Goal: Task Accomplishment & Management: Complete application form

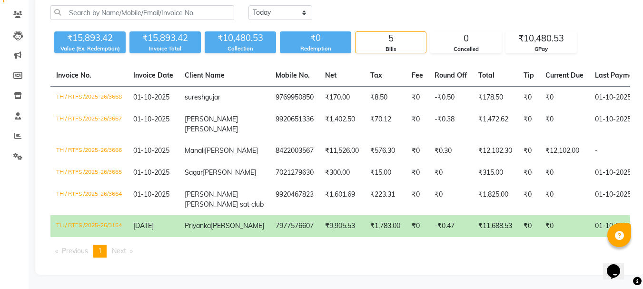
scroll to position [3, 0]
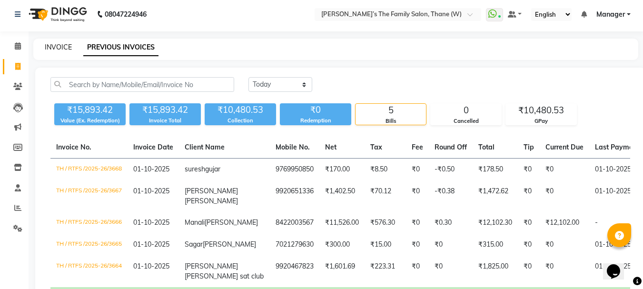
click at [51, 46] on link "INVOICE" at bounding box center [58, 47] width 27 height 9
select select "service"
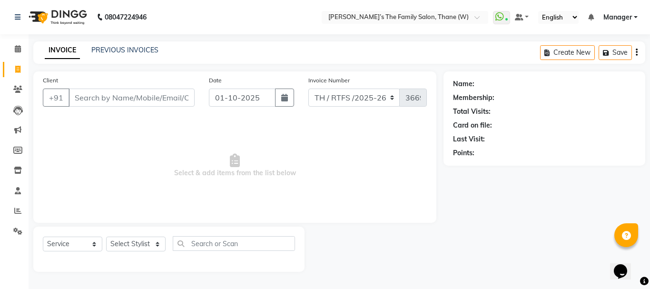
click at [140, 99] on input "Client" at bounding box center [132, 98] width 126 height 18
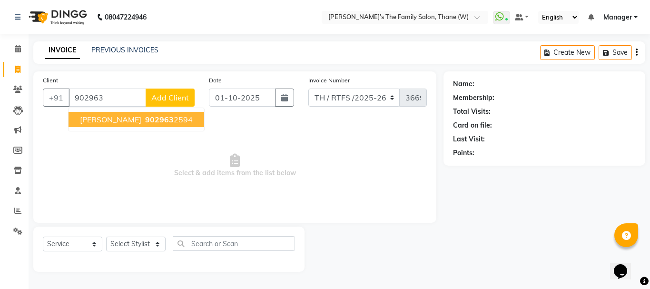
click at [163, 119] on span "902963" at bounding box center [159, 120] width 29 height 10
type input "9029632594"
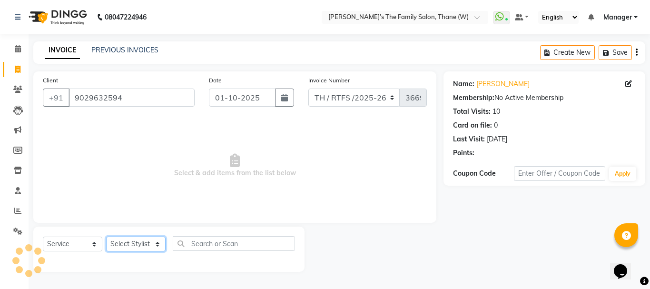
click at [120, 241] on select "Select Stylist Aarohi P [PERSON_NAME] [PERSON_NAME] A [PERSON_NAME] .[PERSON_NA…" at bounding box center [136, 244] width 60 height 15
select select "35584"
click at [106, 237] on select "Select Stylist Aarohi P [PERSON_NAME] [PERSON_NAME] A [PERSON_NAME] .[PERSON_NA…" at bounding box center [136, 244] width 60 height 15
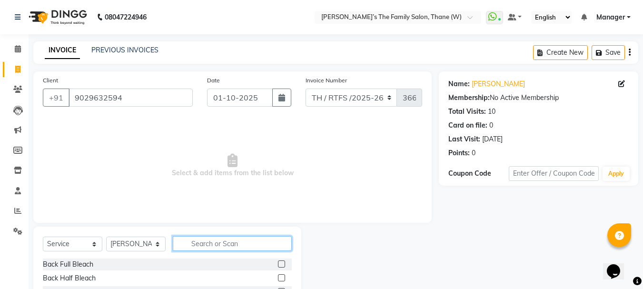
click at [209, 243] on input "text" at bounding box center [232, 243] width 119 height 15
type input "th"
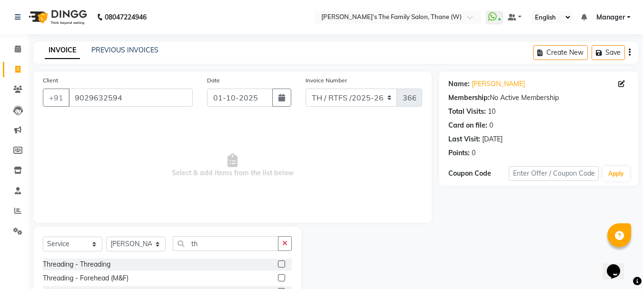
click at [278, 264] on label at bounding box center [281, 263] width 7 height 7
click at [278, 264] on input "checkbox" at bounding box center [281, 264] width 6 height 6
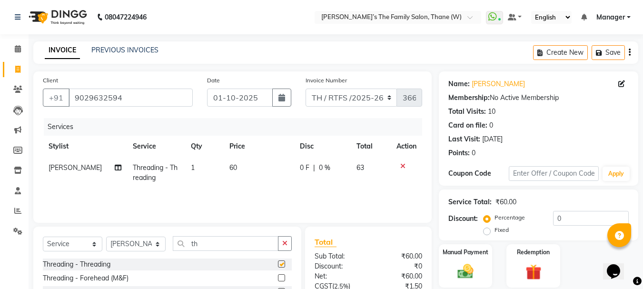
checkbox input "false"
click at [469, 256] on label "Manual Payment" at bounding box center [466, 251] width 48 height 9
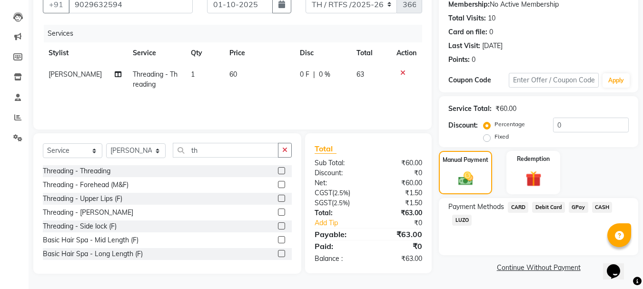
click at [601, 207] on span "CASH" at bounding box center [602, 207] width 20 height 11
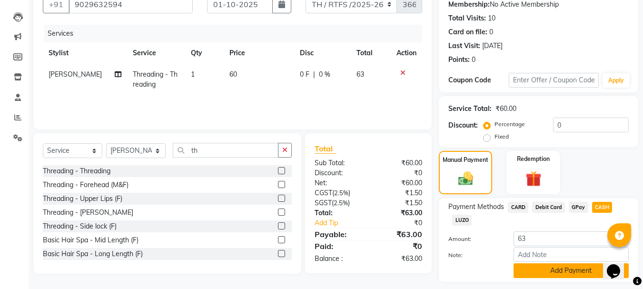
click at [558, 269] on button "Add Payment" at bounding box center [571, 270] width 115 height 15
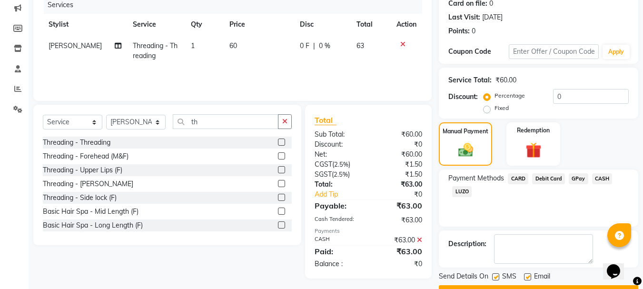
scroll to position [147, 0]
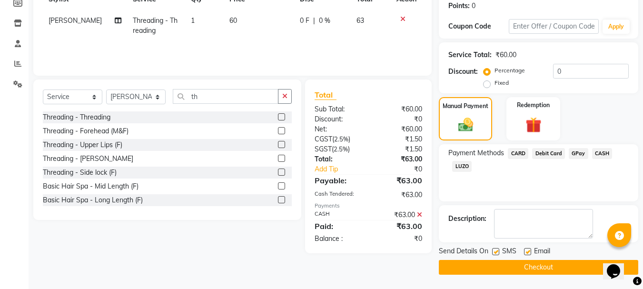
click at [575, 267] on button "Checkout" at bounding box center [539, 267] width 200 height 15
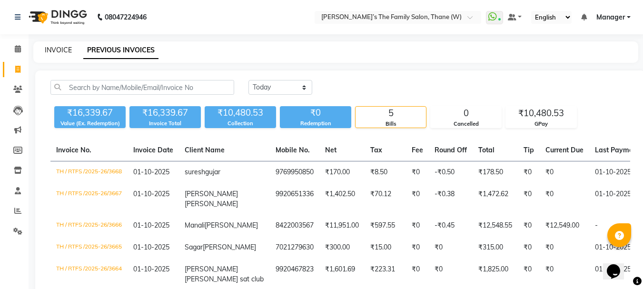
click at [54, 52] on link "INVOICE" at bounding box center [58, 50] width 27 height 9
select select "service"
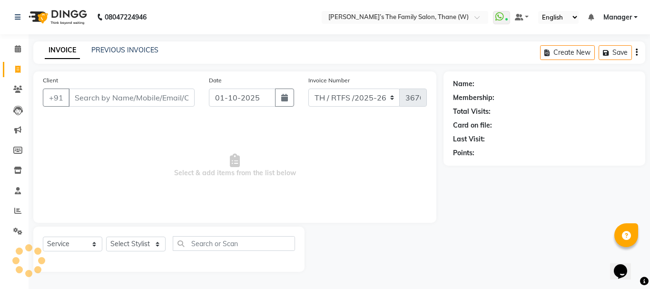
click at [106, 98] on input "Client" at bounding box center [132, 98] width 126 height 18
click at [108, 99] on input "Client" at bounding box center [132, 98] width 126 height 18
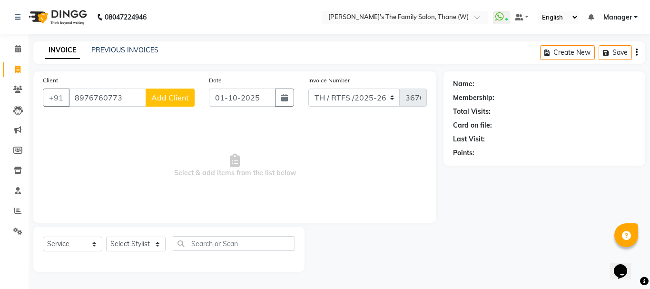
type input "8976760773"
click at [190, 98] on button "Add Client" at bounding box center [170, 98] width 49 height 18
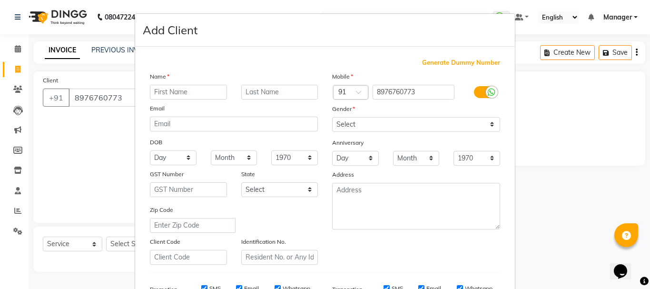
click at [198, 92] on input "text" at bounding box center [188, 92] width 77 height 15
type input "kiran"
click at [262, 90] on input "text" at bounding box center [279, 92] width 77 height 15
type input "gongi"
click at [350, 122] on select "Select Male Female Other Prefer Not To Say" at bounding box center [416, 124] width 168 height 15
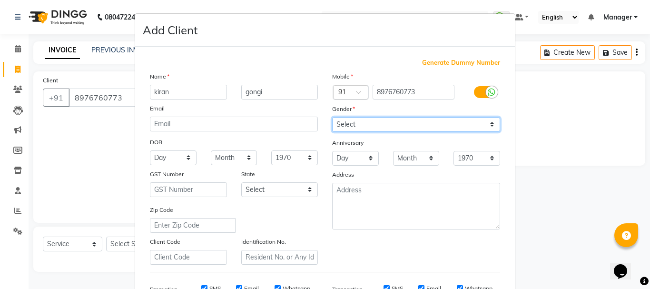
select select "male"
click at [332, 117] on select "Select Male Female Other Prefer Not To Say" at bounding box center [416, 124] width 168 height 15
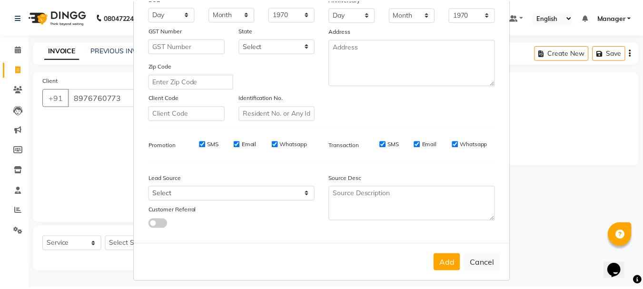
scroll to position [150, 0]
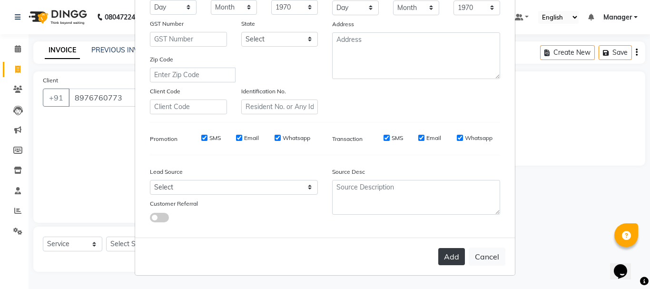
click at [452, 262] on button "Add" at bounding box center [452, 256] width 27 height 17
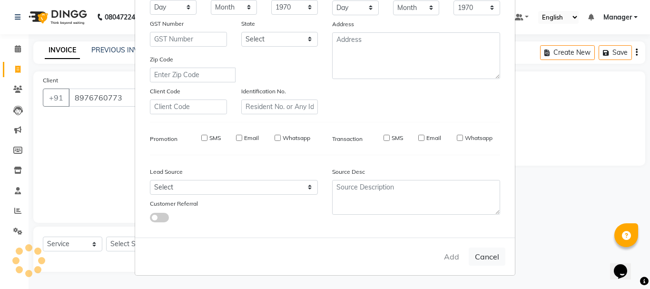
select select
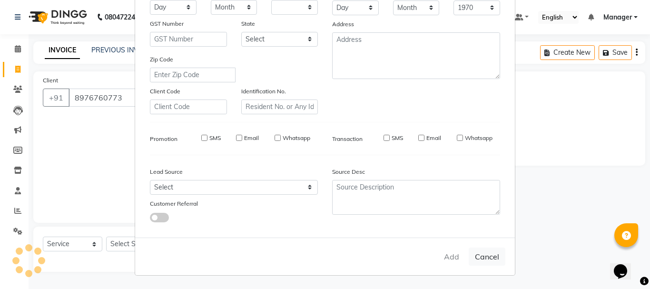
select select
checkbox input "false"
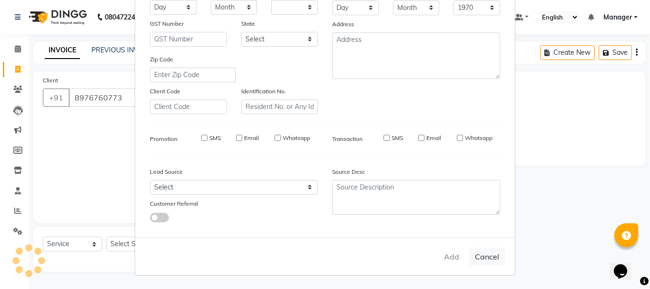
checkbox input "false"
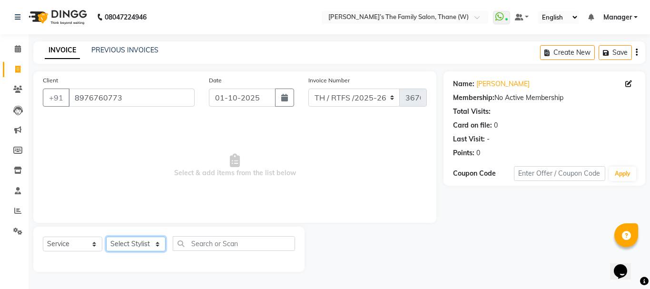
click at [129, 241] on select "Select Stylist Aarohi P Aksahy Auty Ali Aniket A Anuradha arvind Divya gautam .…" at bounding box center [136, 244] width 60 height 15
select select "84594"
click at [106, 237] on select "Select Stylist Aarohi P Aksahy Auty Ali Aniket A Anuradha arvind Divya gautam .…" at bounding box center [136, 244] width 60 height 15
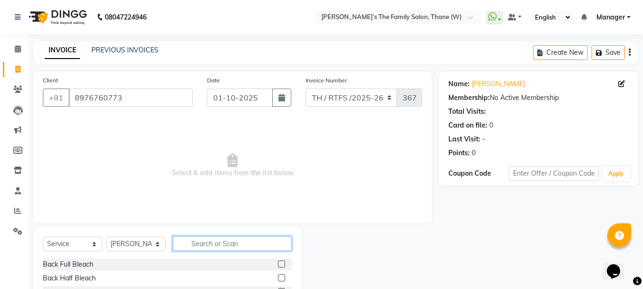
click at [199, 245] on input "text" at bounding box center [232, 243] width 119 height 15
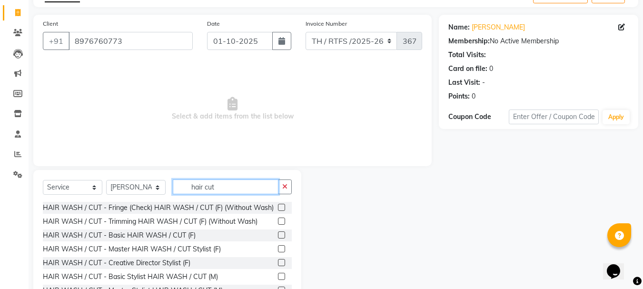
scroll to position [92, 0]
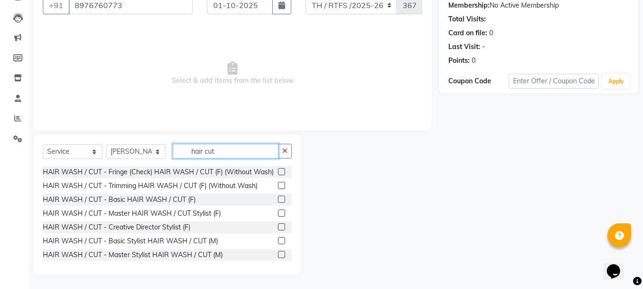
type input "hair cut"
click at [278, 244] on label at bounding box center [281, 240] width 7 height 7
click at [278, 244] on input "checkbox" at bounding box center [281, 241] width 6 height 6
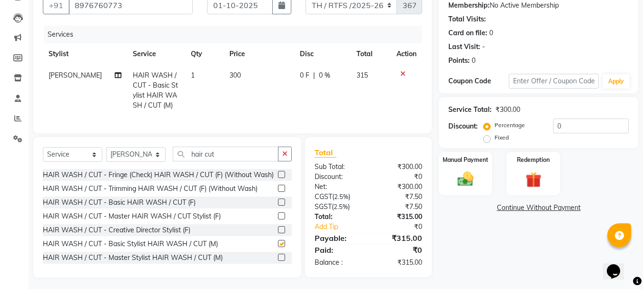
checkbox input "false"
click at [235, 161] on input "hair cut" at bounding box center [226, 154] width 106 height 15
type input "h"
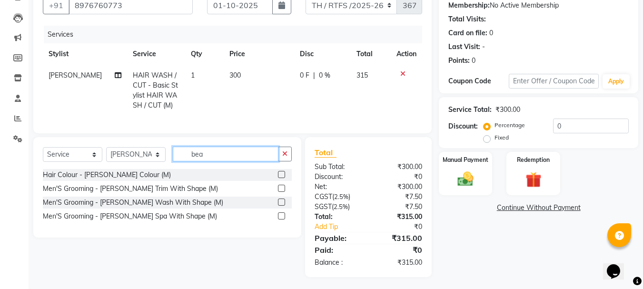
type input "bea"
click at [284, 192] on label at bounding box center [281, 188] width 7 height 7
click at [284, 192] on input "checkbox" at bounding box center [281, 189] width 6 height 6
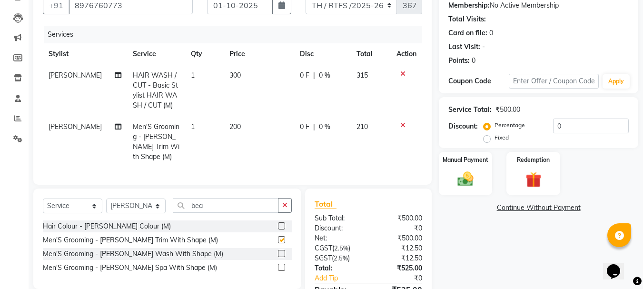
checkbox input "false"
click at [464, 176] on img at bounding box center [465, 179] width 27 height 19
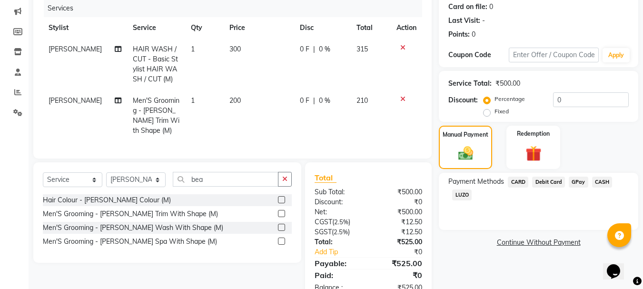
scroll to position [143, 0]
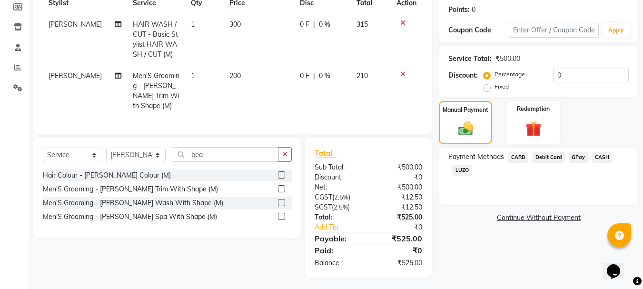
click at [577, 159] on span "GPay" at bounding box center [579, 157] width 20 height 11
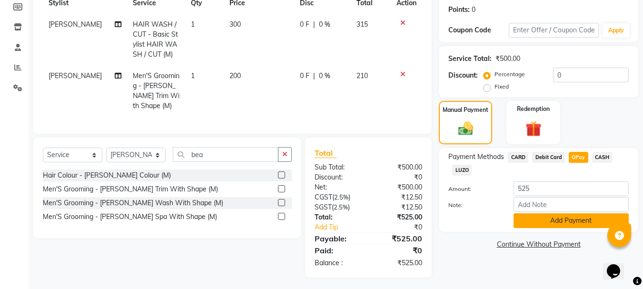
click at [548, 219] on button "Add Payment" at bounding box center [571, 220] width 115 height 15
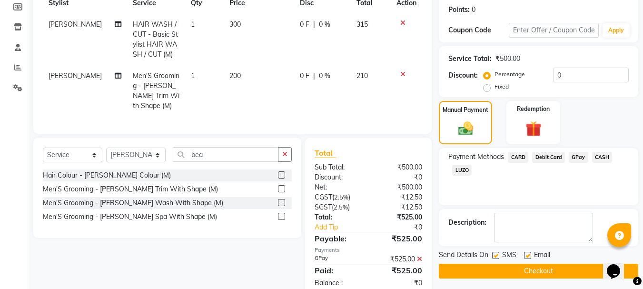
click at [574, 270] on button "Checkout" at bounding box center [539, 271] width 200 height 15
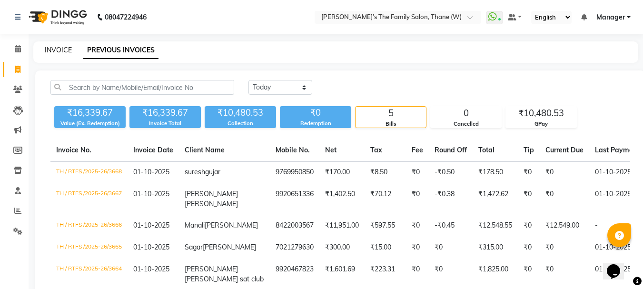
click at [53, 48] on link "INVOICE" at bounding box center [58, 50] width 27 height 9
select select "service"
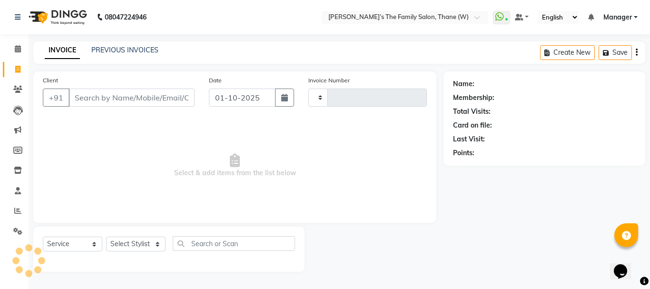
type input "3670"
select select "8004"
click at [111, 100] on input "Client" at bounding box center [132, 98] width 126 height 18
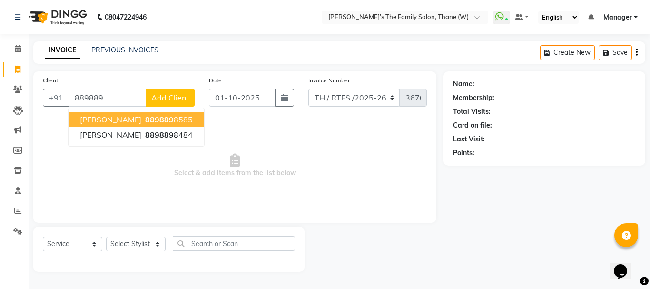
click at [183, 118] on button "Raju Yadav 889889 8585" at bounding box center [137, 119] width 136 height 15
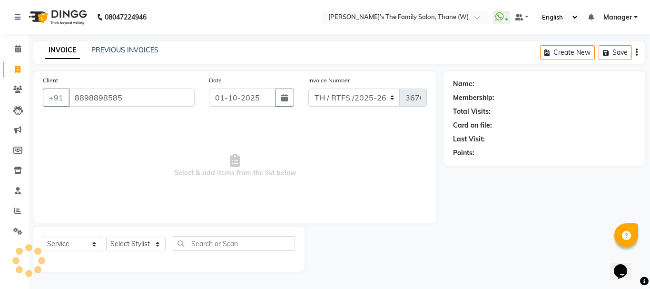
type input "8898898585"
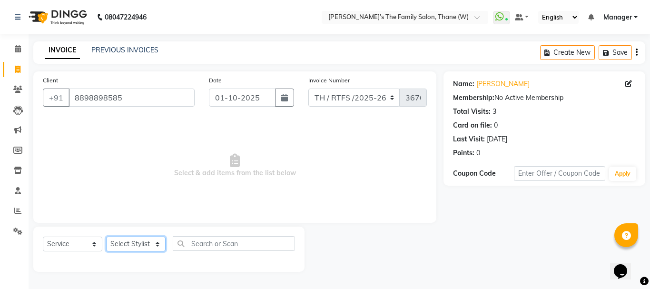
click at [135, 241] on select "Select Stylist Aarohi P [PERSON_NAME] [PERSON_NAME] A [PERSON_NAME] .[PERSON_NA…" at bounding box center [136, 244] width 60 height 15
select select "78217"
click at [106, 237] on select "Select Stylist Aarohi P [PERSON_NAME] [PERSON_NAME] A [PERSON_NAME] .[PERSON_NA…" at bounding box center [136, 244] width 60 height 15
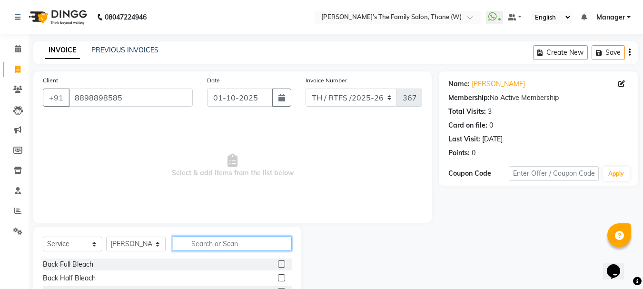
click at [207, 248] on input "text" at bounding box center [232, 243] width 119 height 15
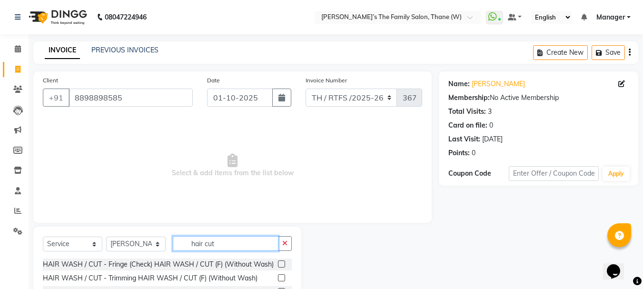
scroll to position [92, 0]
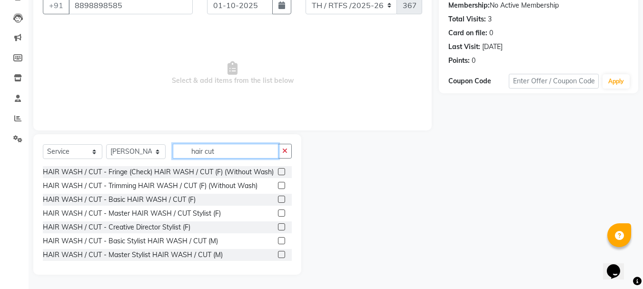
type input "hair cut"
click at [278, 244] on label at bounding box center [281, 240] width 7 height 7
click at [278, 244] on input "checkbox" at bounding box center [281, 241] width 6 height 6
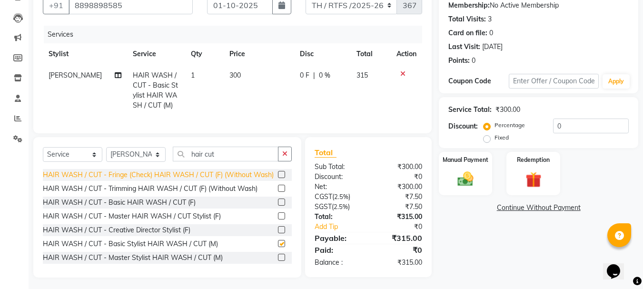
checkbox input "false"
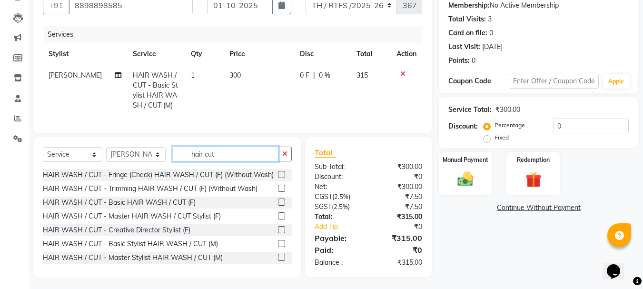
click at [259, 159] on input "hair cut" at bounding box center [226, 154] width 106 height 15
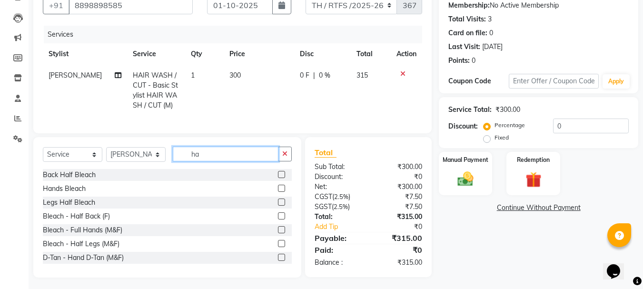
type input "h"
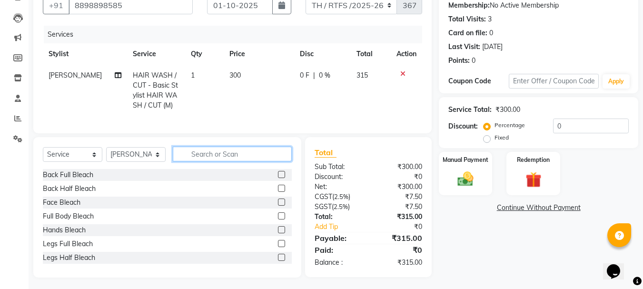
type input "n"
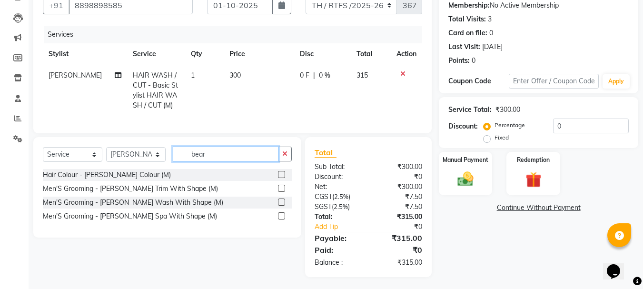
type input "bear"
click at [280, 192] on label at bounding box center [281, 188] width 7 height 7
click at [280, 192] on input "checkbox" at bounding box center [281, 189] width 6 height 6
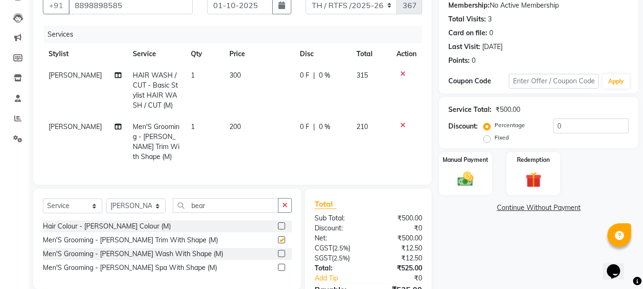
checkbox input "false"
click at [241, 213] on input "bear" at bounding box center [226, 205] width 106 height 15
type input "b"
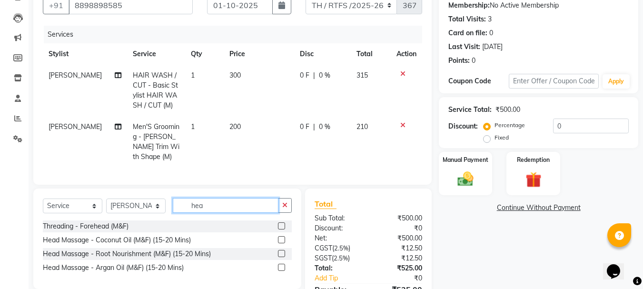
type input "hea"
click at [281, 243] on label at bounding box center [281, 239] width 7 height 7
click at [281, 243] on input "checkbox" at bounding box center [281, 240] width 6 height 6
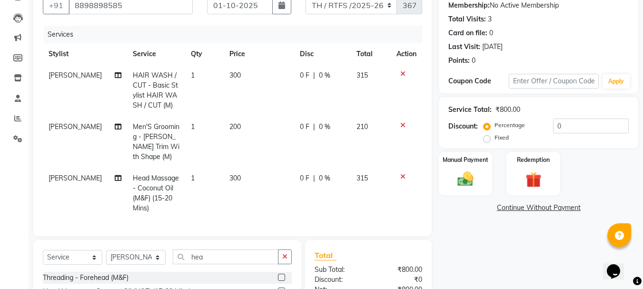
checkbox input "false"
click at [239, 183] on td "300" at bounding box center [259, 193] width 70 height 51
select select "78217"
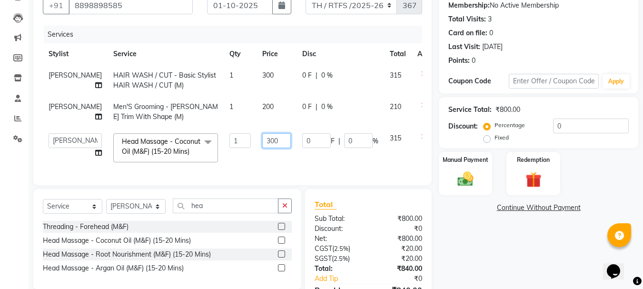
click at [262, 148] on input "300" at bounding box center [276, 140] width 29 height 15
type input "3"
click at [262, 148] on input "500" at bounding box center [276, 140] width 29 height 15
type input "550"
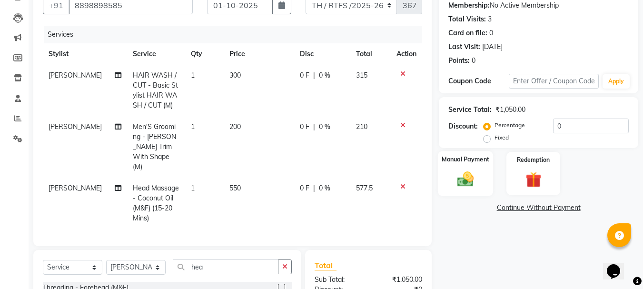
click at [480, 168] on div "Manual Payment" at bounding box center [466, 173] width 56 height 45
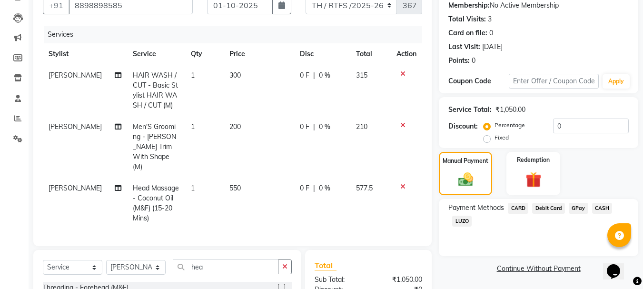
scroll to position [215, 0]
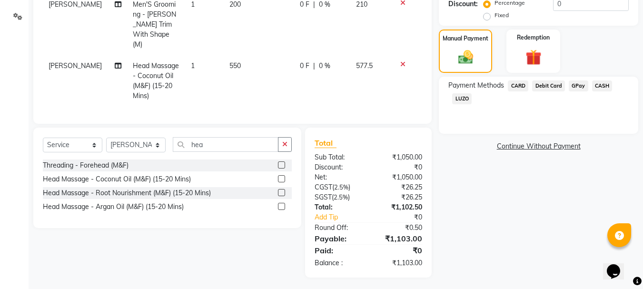
click at [577, 86] on span "GPay" at bounding box center [579, 85] width 20 height 11
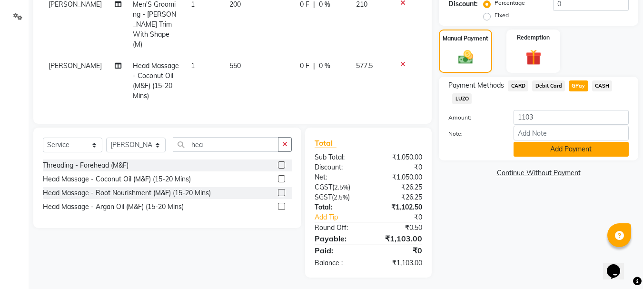
click at [538, 149] on button "Add Payment" at bounding box center [571, 149] width 115 height 15
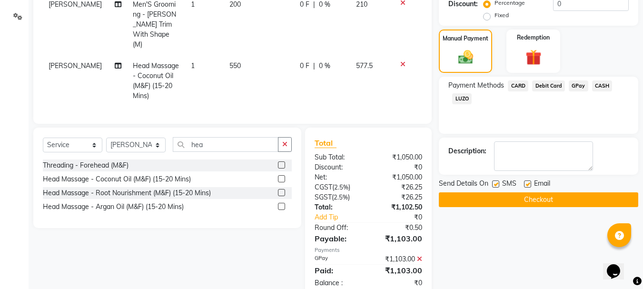
click at [512, 203] on button "Checkout" at bounding box center [539, 199] width 200 height 15
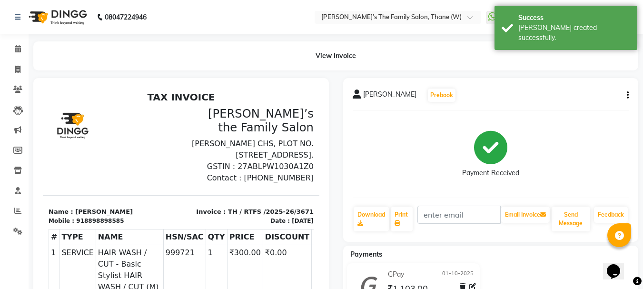
click at [629, 96] on icon "button" at bounding box center [628, 95] width 2 height 0
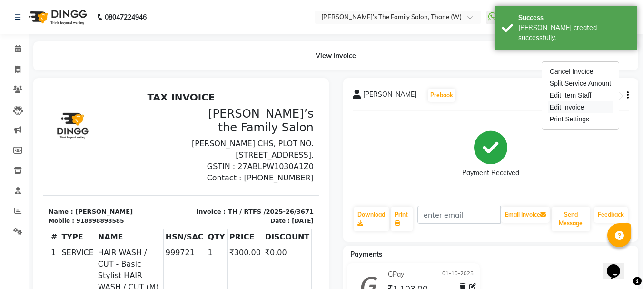
click at [590, 108] on div "Edit Invoice" at bounding box center [580, 107] width 65 height 12
select select "service"
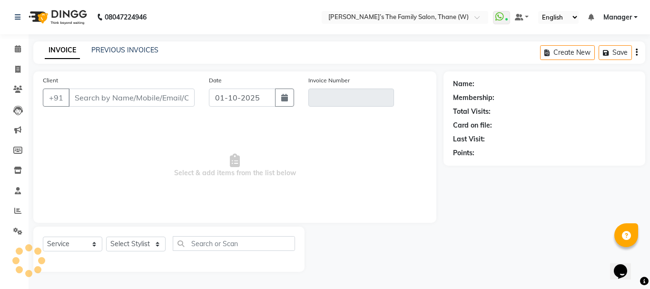
type input "8898898585"
type input "TH / RTFS /2025-26/3671"
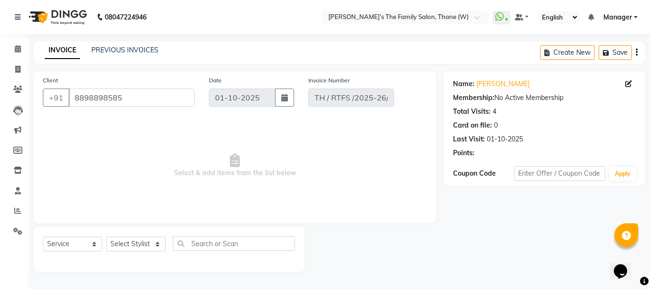
select select "select"
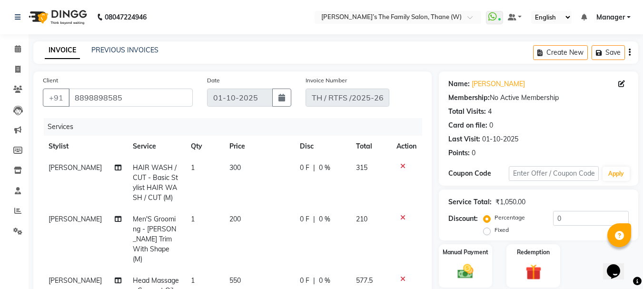
scroll to position [235, 0]
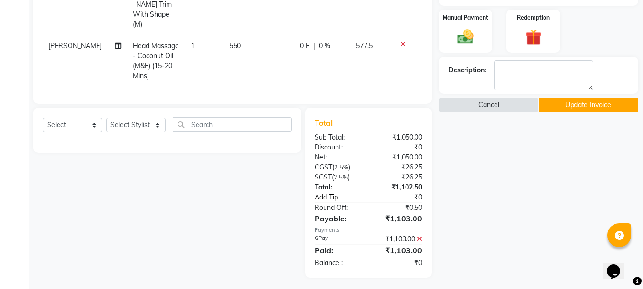
click at [324, 194] on link "Add Tip" at bounding box center [343, 197] width 71 height 10
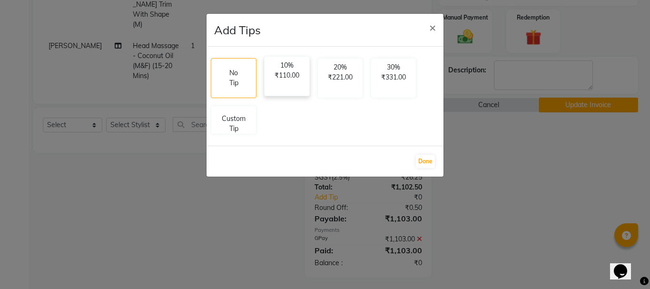
click at [298, 86] on div "10% ₹110.00" at bounding box center [287, 76] width 46 height 40
select select "78217"
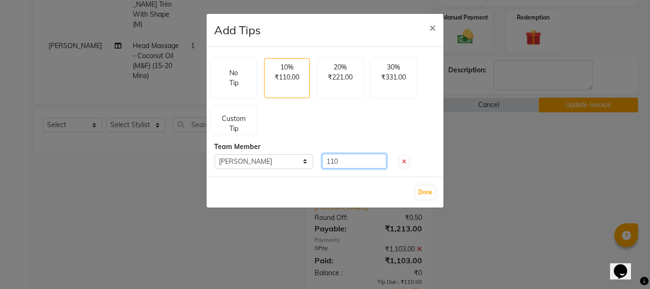
click at [352, 159] on input "110" at bounding box center [354, 161] width 64 height 15
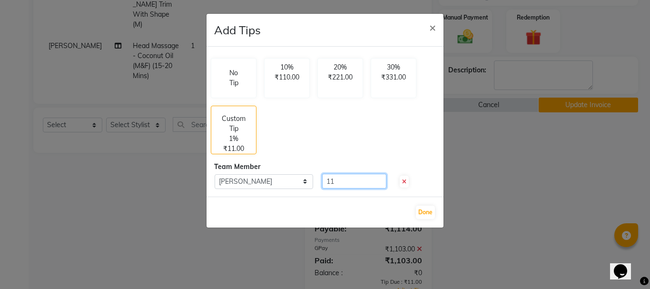
type input "1"
type input "398"
click at [422, 210] on button "Done" at bounding box center [425, 212] width 19 height 13
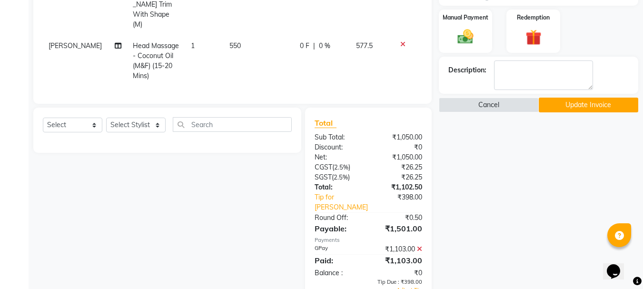
click at [573, 107] on button "Update Invoice" at bounding box center [589, 105] width 100 height 15
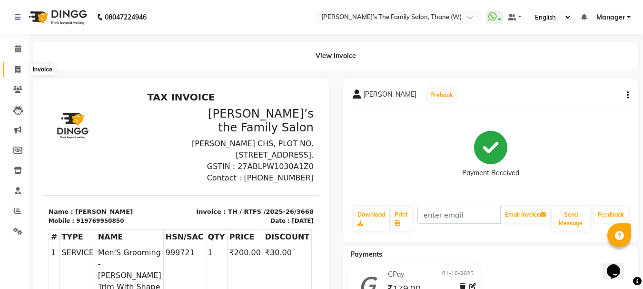
click at [18, 70] on icon at bounding box center [17, 69] width 5 height 7
select select "service"
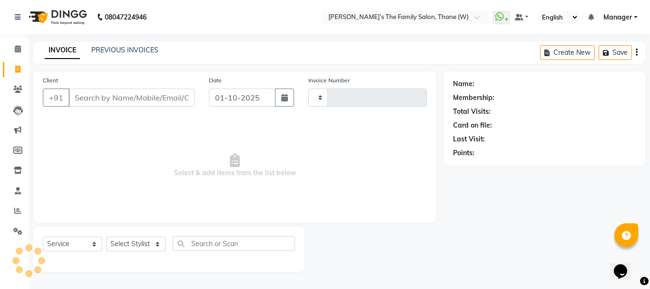
type input "3672"
select select "8004"
click at [91, 53] on link "PREVIOUS INVOICES" at bounding box center [124, 50] width 67 height 9
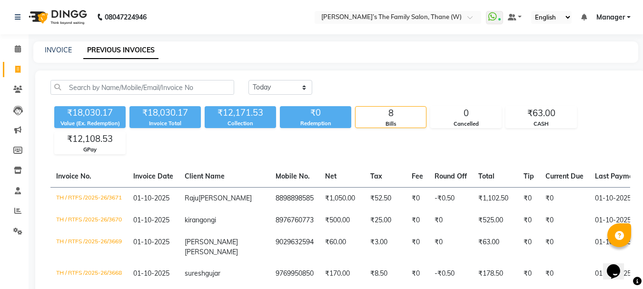
click at [58, 44] on div "INVOICE PREVIOUS INVOICES" at bounding box center [335, 51] width 605 height 21
click at [16, 71] on icon at bounding box center [17, 69] width 5 height 7
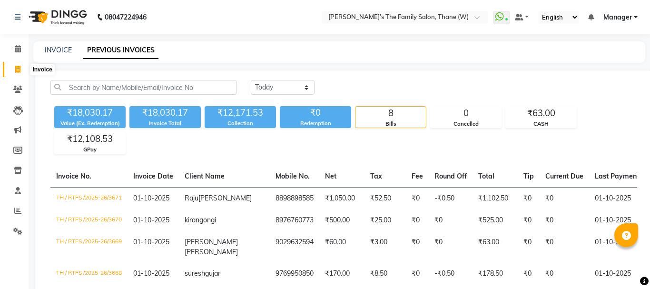
select select "service"
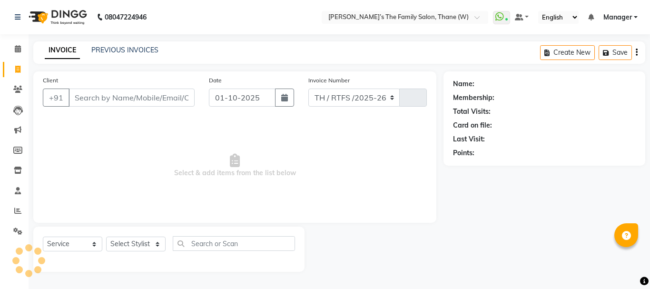
select select "8004"
type input "3672"
click at [90, 93] on input "Client" at bounding box center [132, 98] width 126 height 18
type input "7738503511"
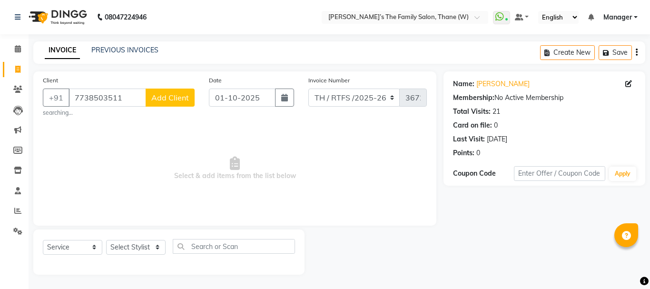
click at [183, 199] on span "Select & add items from the list below" at bounding box center [235, 168] width 384 height 95
click at [157, 246] on select "Select Stylist Aarohi P Aksahy Auty Ali Aniket A Anuradha arvind Divya gautam .…" at bounding box center [136, 247] width 60 height 15
select select "84594"
click at [106, 240] on select "Select Stylist Aarohi P Aksahy Auty Ali Aniket A Anuradha arvind Divya gautam .…" at bounding box center [136, 247] width 60 height 15
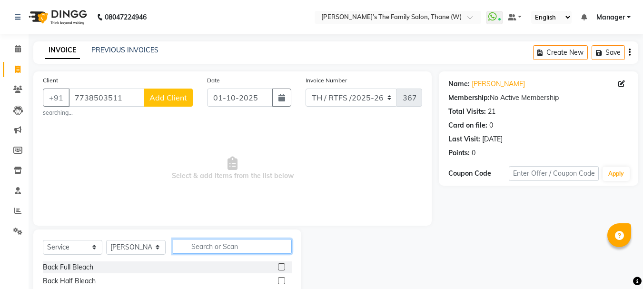
click at [240, 247] on input "text" at bounding box center [232, 246] width 119 height 15
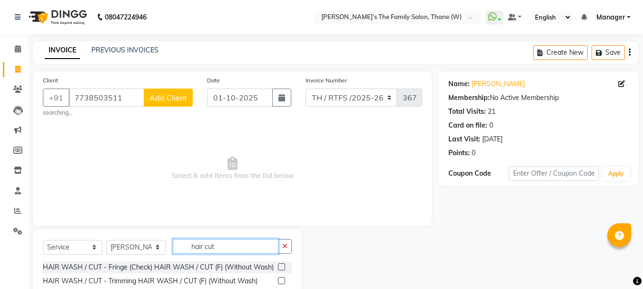
scroll to position [95, 0]
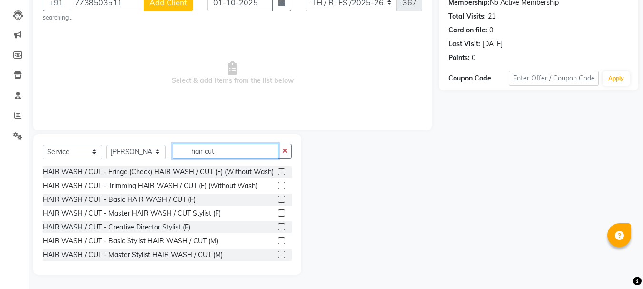
type input "hair cut"
click at [278, 244] on label at bounding box center [281, 240] width 7 height 7
click at [278, 244] on input "checkbox" at bounding box center [281, 241] width 6 height 6
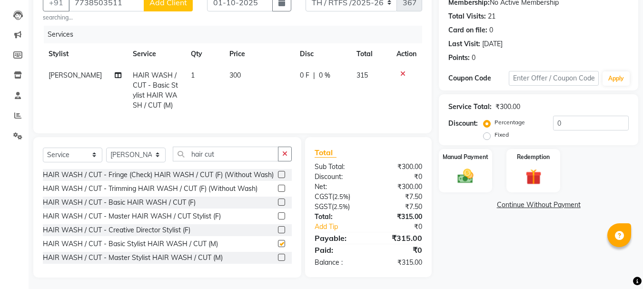
checkbox input "false"
click at [457, 179] on img at bounding box center [465, 176] width 27 height 19
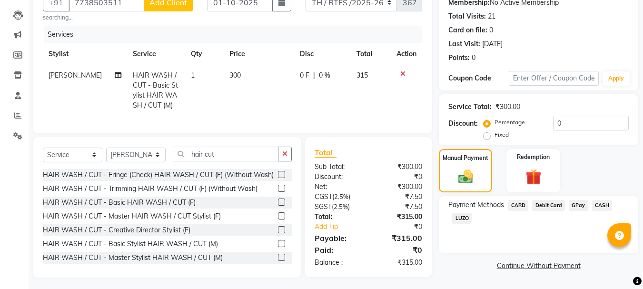
click at [577, 207] on span "GPay" at bounding box center [579, 205] width 20 height 11
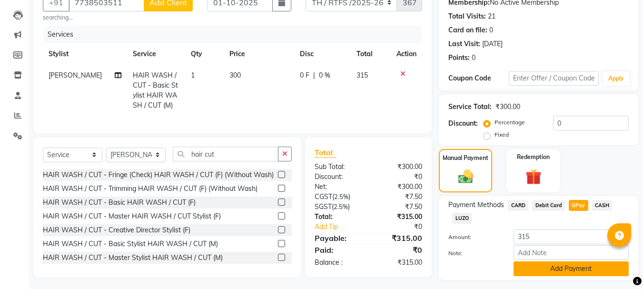
click at [589, 274] on button "Add Payment" at bounding box center [571, 268] width 115 height 15
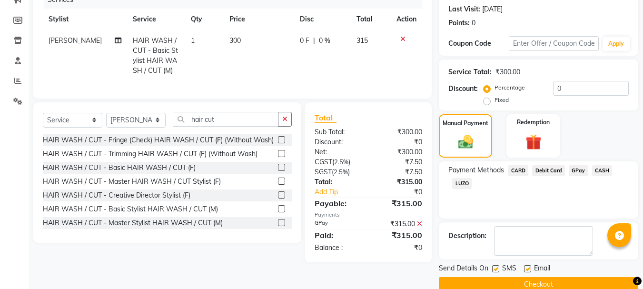
scroll to position [147, 0]
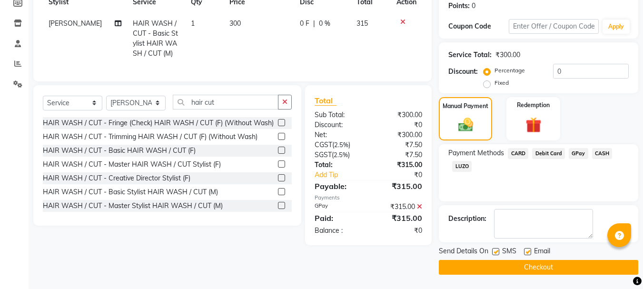
click at [613, 265] on button "Checkout" at bounding box center [539, 267] width 200 height 15
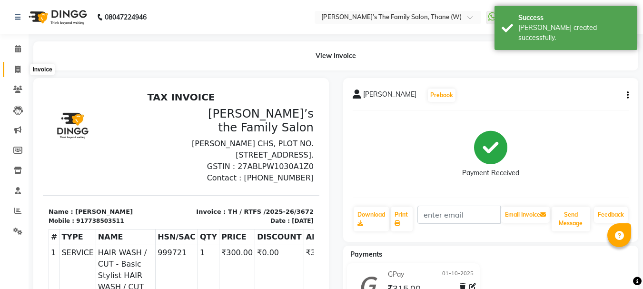
click at [21, 70] on span at bounding box center [18, 69] width 17 height 11
select select "service"
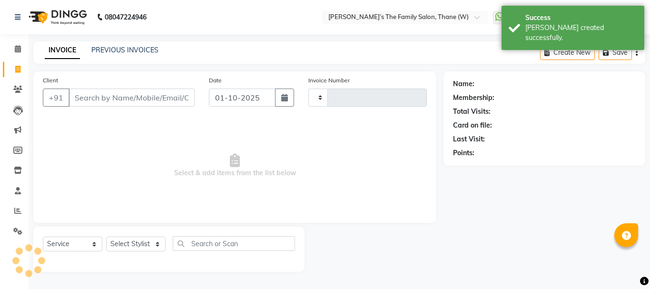
type input "3673"
select select "8004"
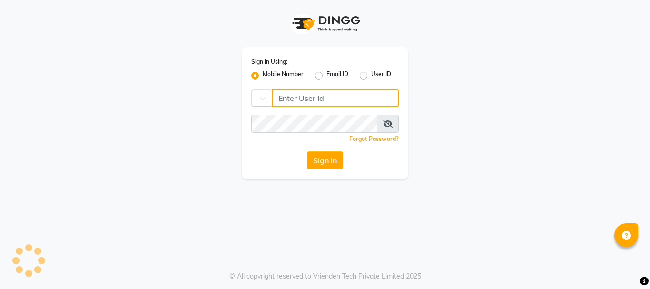
type input "7400099777"
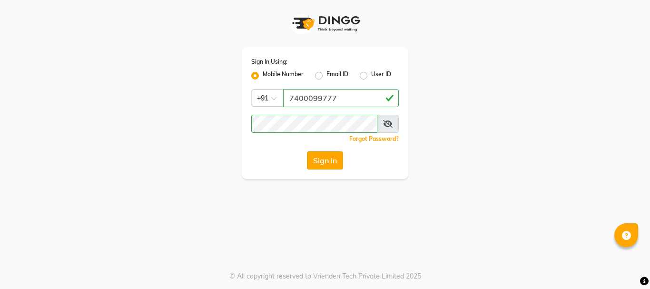
click at [327, 160] on button "Sign In" at bounding box center [325, 160] width 36 height 18
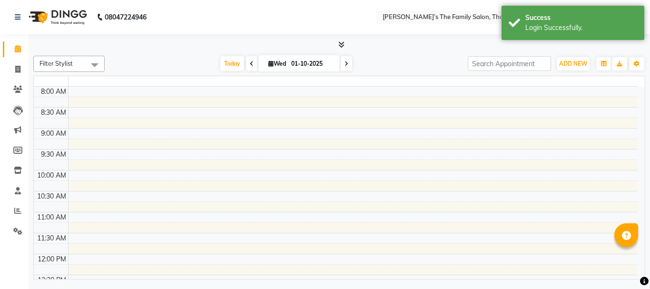
select select "en"
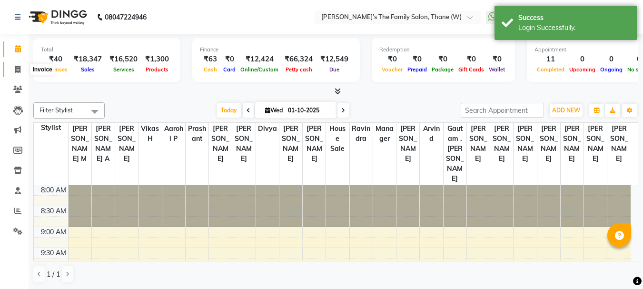
click at [18, 67] on icon at bounding box center [17, 69] width 5 height 7
select select "service"
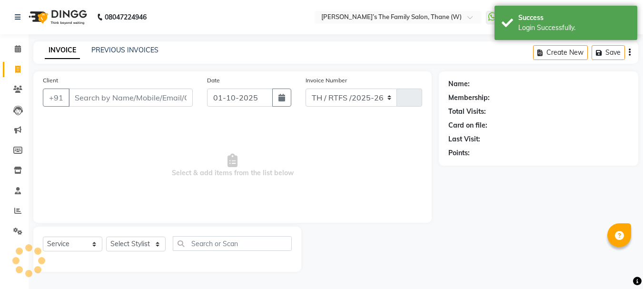
select select "8004"
type input "3673"
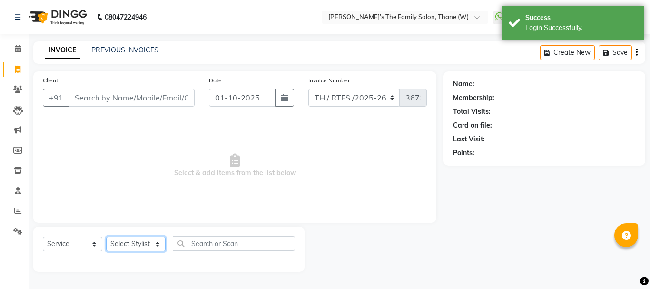
click at [134, 243] on select "Select Stylist Aarohi P Aksahy Auty Ali Aniket A Anuradha arvind Divya gautam .…" at bounding box center [136, 244] width 60 height 15
select select "87859"
click at [106, 237] on select "Select Stylist Aarohi P Aksahy Auty Ali Aniket A Anuradha arvind Divya gautam .…" at bounding box center [136, 244] width 60 height 15
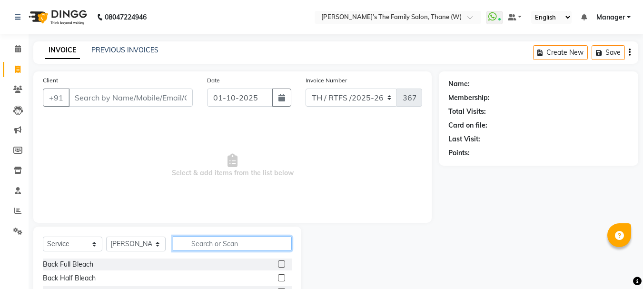
click at [221, 245] on input "text" at bounding box center [232, 243] width 119 height 15
type input "thr"
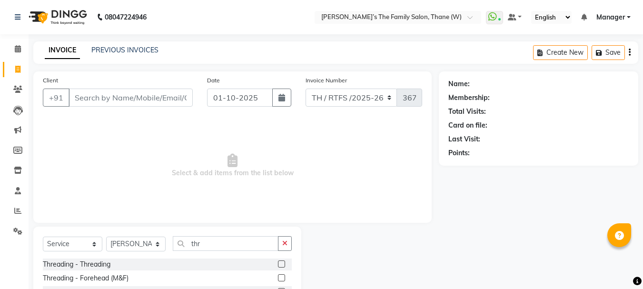
click at [279, 263] on label at bounding box center [281, 263] width 7 height 7
click at [279, 263] on input "checkbox" at bounding box center [281, 264] width 6 height 6
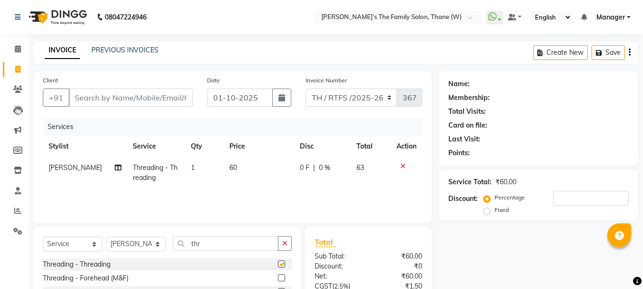
checkbox input "false"
click at [140, 96] on input "Client" at bounding box center [131, 98] width 124 height 18
type input "8"
type input "0"
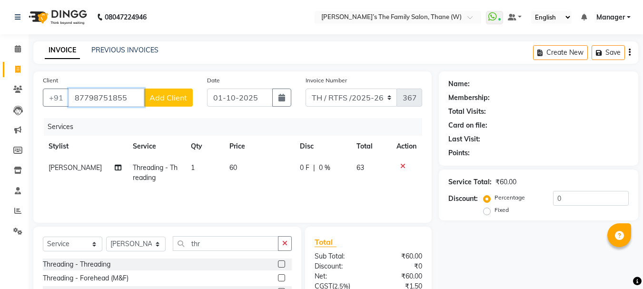
click at [128, 97] on input "87798751855" at bounding box center [107, 98] width 76 height 18
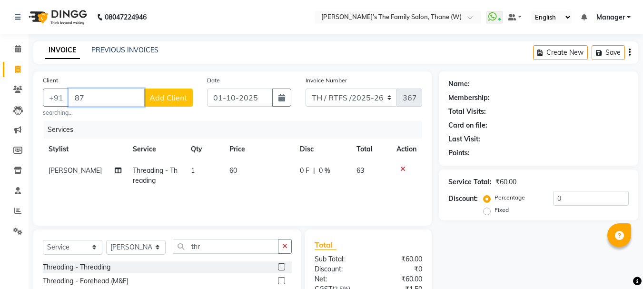
type input "8"
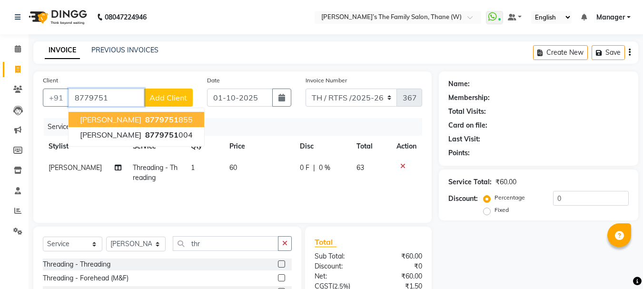
click at [145, 117] on span "8779751" at bounding box center [161, 120] width 33 height 10
type input "8779751855"
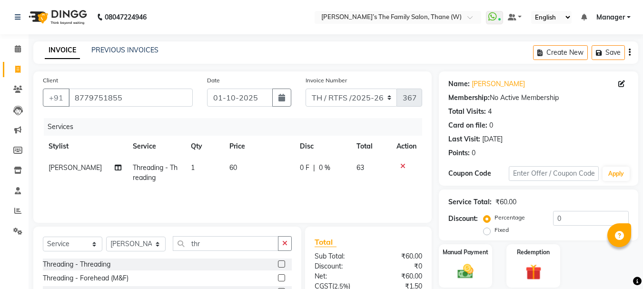
scroll to position [92, 0]
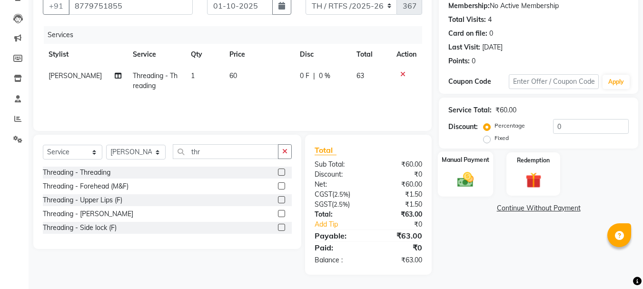
click at [461, 180] on img at bounding box center [465, 179] width 27 height 19
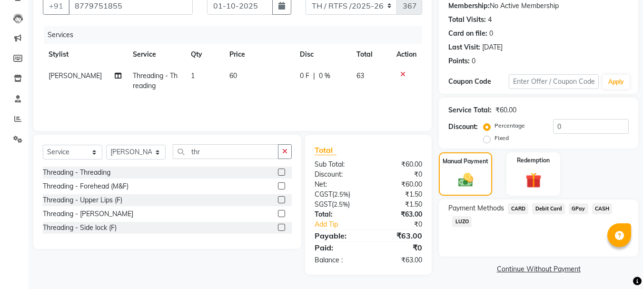
click at [599, 208] on span "CASH" at bounding box center [602, 208] width 20 height 11
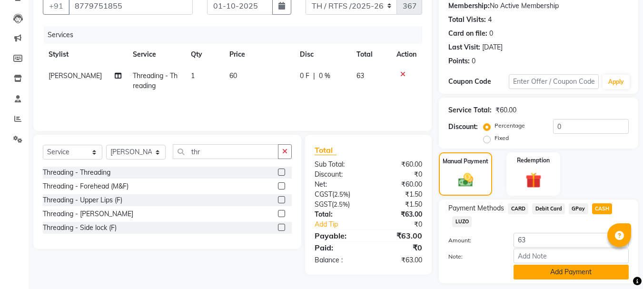
click at [550, 270] on button "Add Payment" at bounding box center [571, 272] width 115 height 15
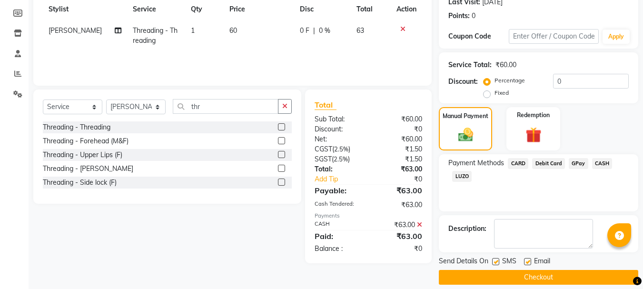
scroll to position [147, 0]
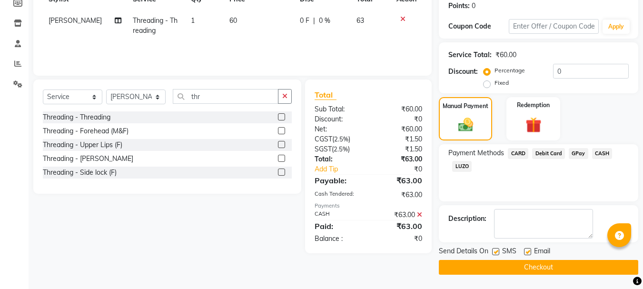
click at [573, 269] on button "Checkout" at bounding box center [539, 267] width 200 height 15
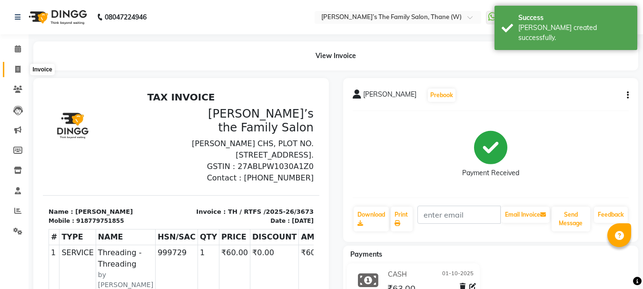
click at [19, 67] on icon at bounding box center [17, 69] width 5 height 7
select select "service"
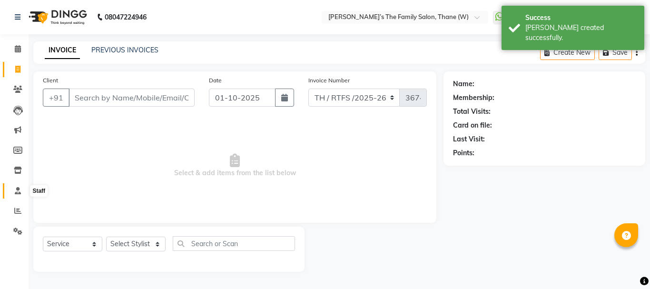
click at [18, 190] on icon at bounding box center [18, 190] width 6 height 7
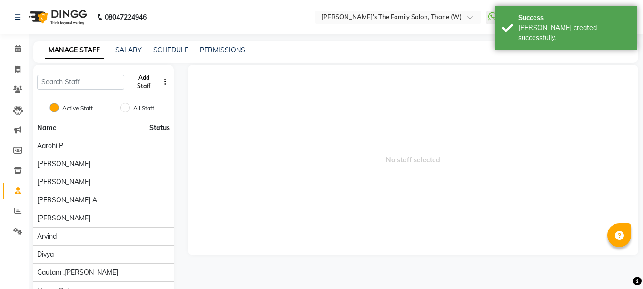
click at [140, 81] on button "Add Staff" at bounding box center [143, 82] width 31 height 25
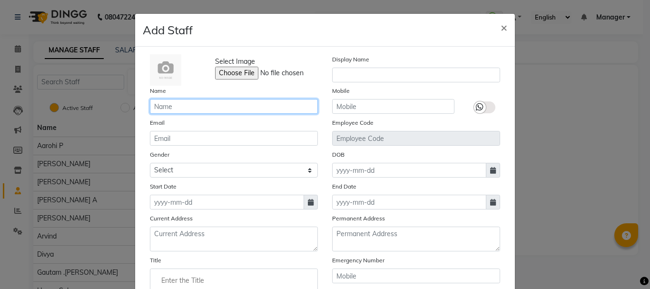
click at [188, 104] on input "text" at bounding box center [234, 106] width 168 height 15
type input "[PERSON_NAME]"
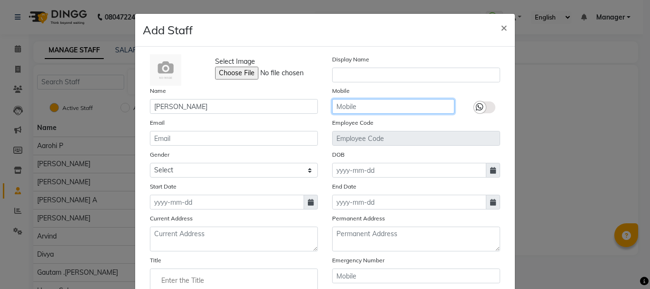
click at [353, 106] on input "text" at bounding box center [393, 106] width 122 height 15
type input "9322962495"
click at [477, 107] on icon at bounding box center [480, 107] width 8 height 9
click at [0, 0] on input "checkbox" at bounding box center [0, 0] width 0 height 0
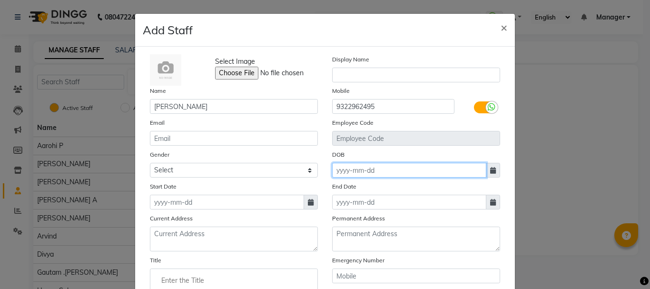
click at [366, 170] on input at bounding box center [409, 170] width 154 height 15
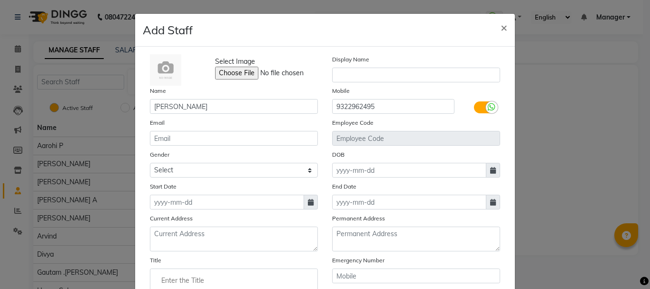
select select "10"
select select "2025"
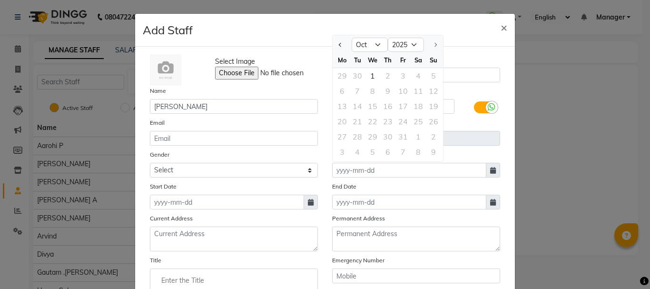
click at [224, 183] on div "Start Date" at bounding box center [234, 195] width 182 height 28
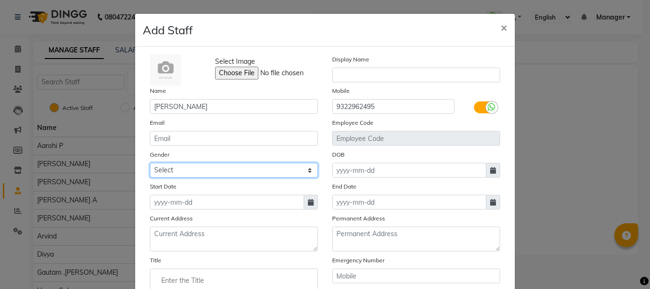
click at [189, 168] on select "Select Male Female Other Prefer Not To Say" at bounding box center [234, 170] width 168 height 15
select select "female"
click at [150, 163] on select "Select Male Female Other Prefer Not To Say" at bounding box center [234, 170] width 168 height 15
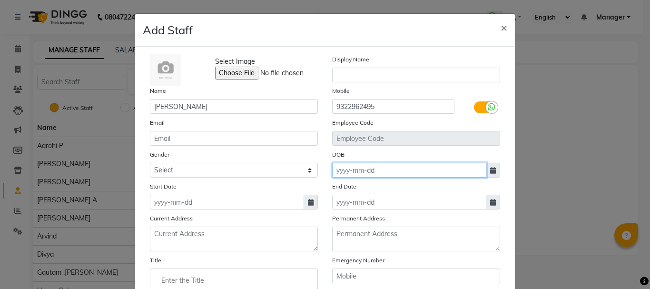
click at [354, 170] on input at bounding box center [409, 170] width 154 height 15
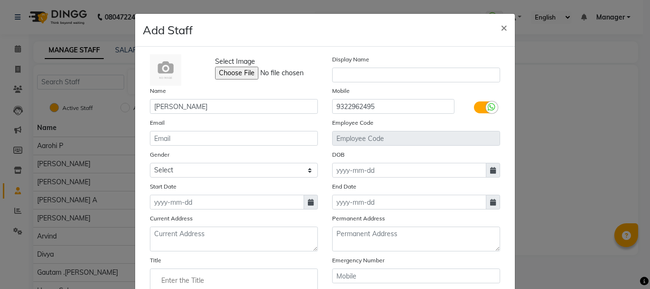
select select "10"
select select "2025"
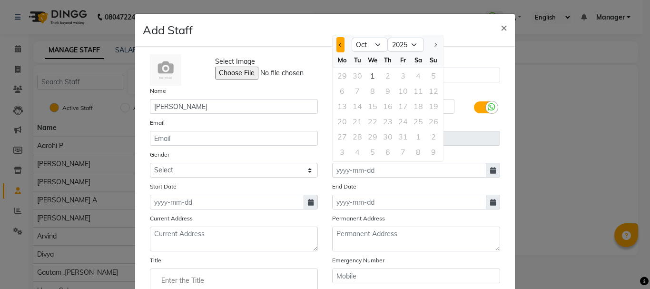
click at [339, 43] on span "Previous month" at bounding box center [341, 45] width 4 height 4
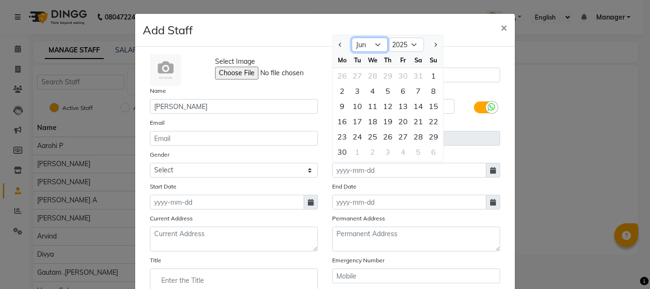
click at [363, 43] on select "Jan Feb Mar Apr May Jun Jul Aug Sep Oct" at bounding box center [370, 45] width 36 height 14
select select "5"
click at [352, 38] on select "Jan Feb Mar Apr May Jun Jul Aug Sep Oct" at bounding box center [370, 45] width 36 height 14
click at [408, 42] on select "1920 1921 1922 1923 1924 1925 1926 1927 1928 1929 1930 1931 1932 1933 1934 1935…" at bounding box center [406, 45] width 36 height 14
select select "2004"
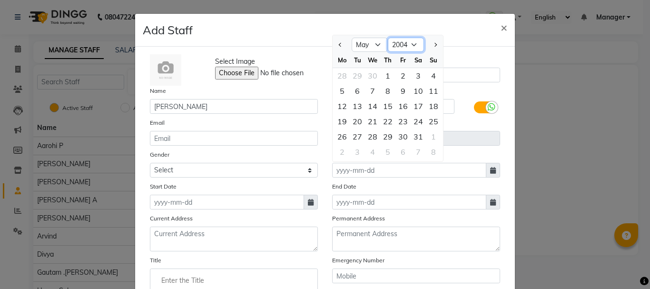
click at [388, 38] on select "1920 1921 1922 1923 1924 1925 1926 1927 1928 1929 1930 1931 1932 1933 1934 1935…" at bounding box center [406, 45] width 36 height 14
click at [370, 108] on div "12" at bounding box center [372, 106] width 15 height 15
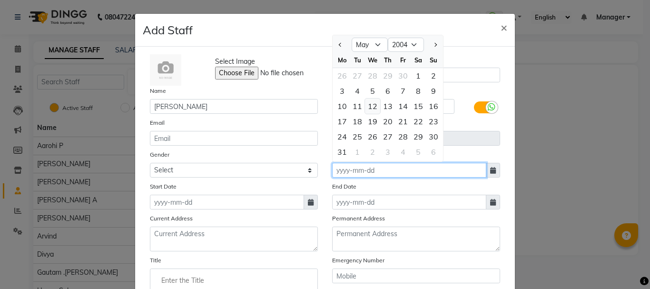
type input "12-05-2004"
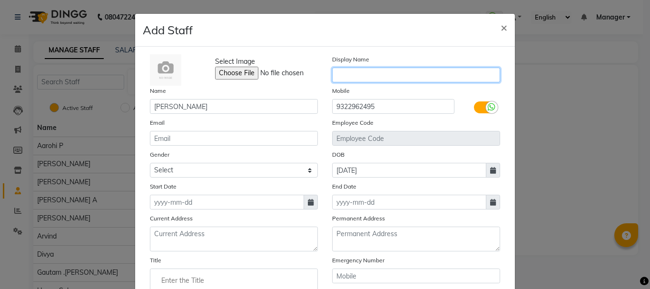
click at [349, 75] on input "text" at bounding box center [416, 75] width 168 height 15
type input "[PERSON_NAME]"
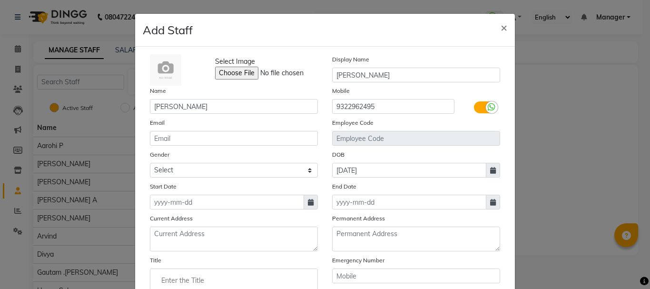
scroll to position [131, 0]
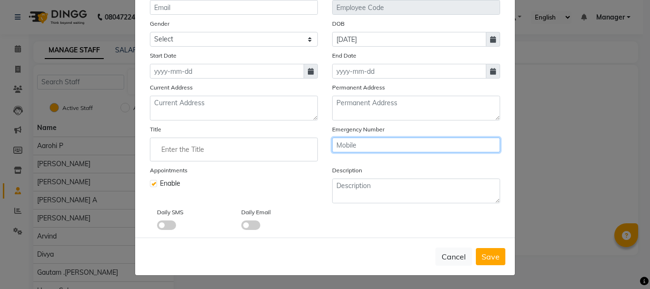
click at [350, 145] on input "text" at bounding box center [416, 145] width 168 height 15
type input "8356005538"
click at [340, 160] on div "Emergency Number 8356005538" at bounding box center [416, 142] width 182 height 37
click at [163, 223] on span at bounding box center [166, 225] width 19 height 10
click at [157, 227] on input "checkbox" at bounding box center [157, 227] width 0 height 0
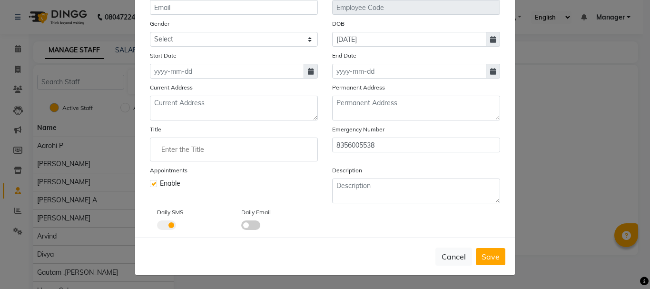
click at [244, 223] on span at bounding box center [250, 225] width 19 height 10
click at [241, 227] on input "checkbox" at bounding box center [241, 227] width 0 height 0
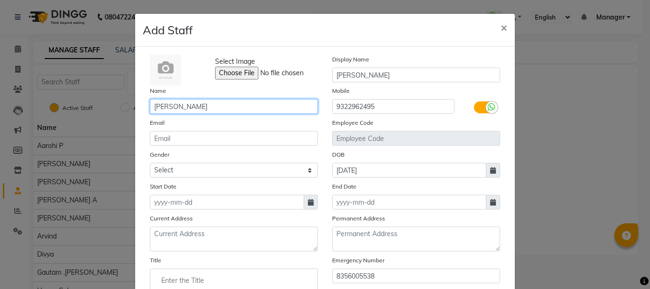
click at [221, 102] on input "[PERSON_NAME]" at bounding box center [234, 106] width 168 height 15
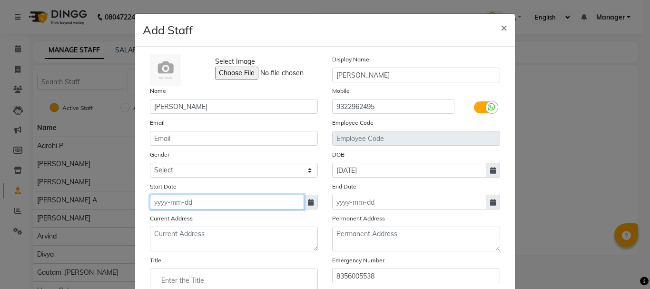
click at [169, 202] on input at bounding box center [227, 202] width 154 height 15
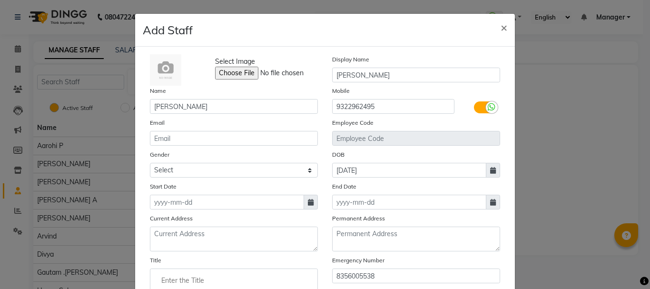
select select "10"
select select "2025"
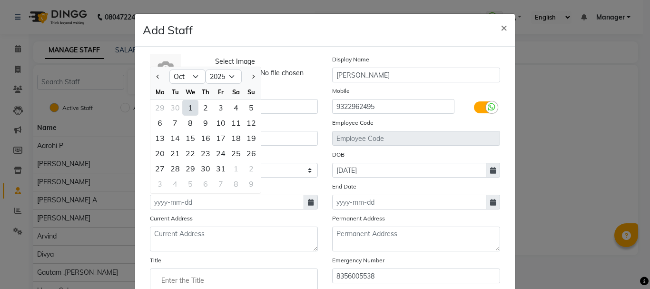
click at [184, 104] on div "1" at bounding box center [190, 107] width 15 height 15
type input "01-10-2025"
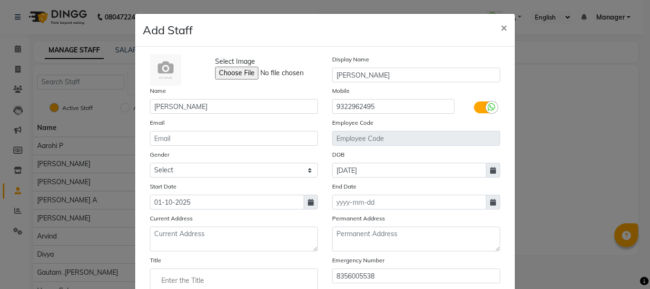
click at [254, 216] on div "Current Address" at bounding box center [234, 232] width 182 height 38
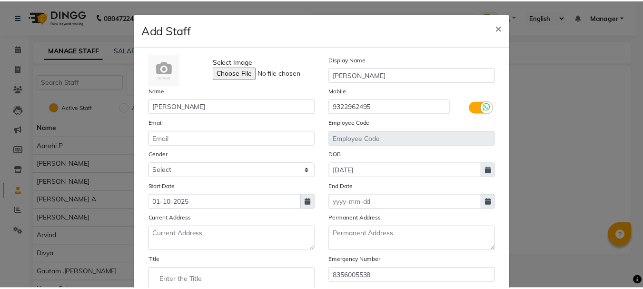
scroll to position [131, 0]
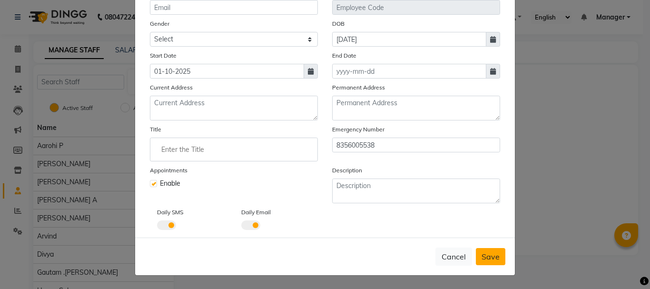
click at [491, 259] on span "Save" at bounding box center [491, 257] width 18 height 10
select select
checkbox input "false"
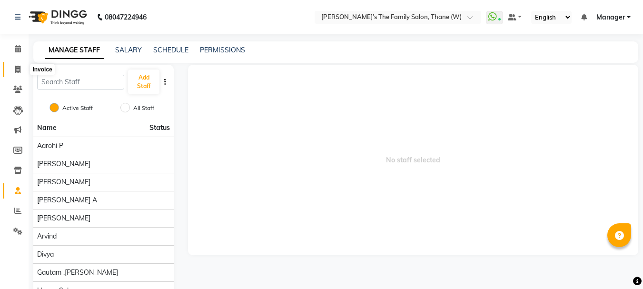
click at [16, 68] on icon at bounding box center [17, 69] width 5 height 7
select select "service"
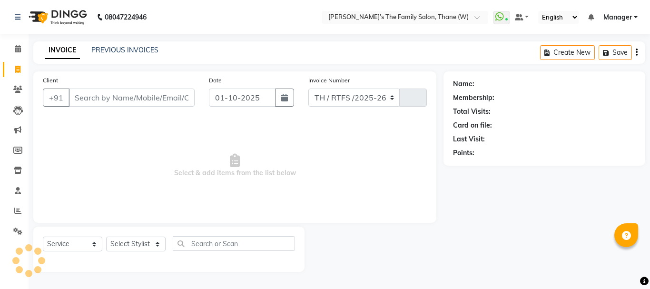
select select "8004"
type input "3674"
click at [121, 49] on link "PREVIOUS INVOICES" at bounding box center [124, 50] width 67 height 9
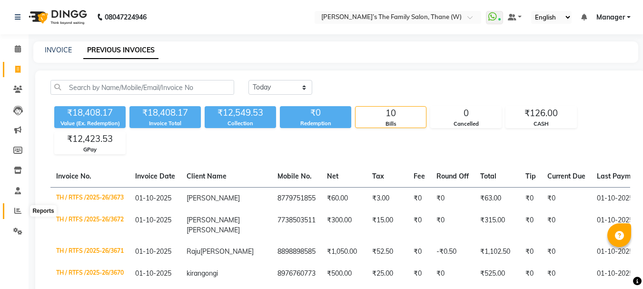
click at [17, 210] on icon at bounding box center [17, 210] width 7 height 7
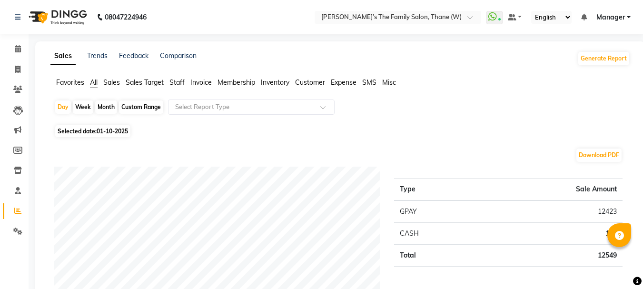
click at [178, 83] on span "Staff" at bounding box center [177, 82] width 15 height 9
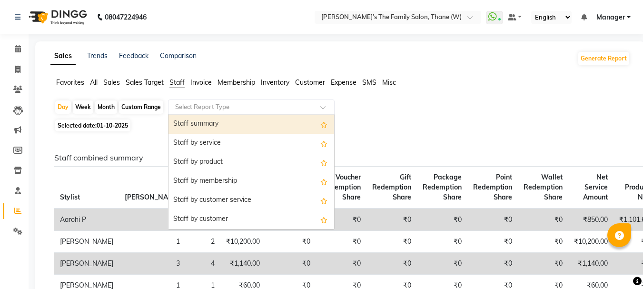
click at [240, 103] on input "text" at bounding box center [241, 107] width 137 height 10
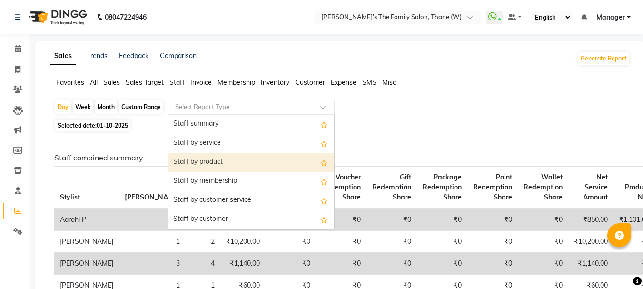
click at [238, 160] on div "Staff by product" at bounding box center [252, 162] width 166 height 19
select select "full_report"
select select "csv"
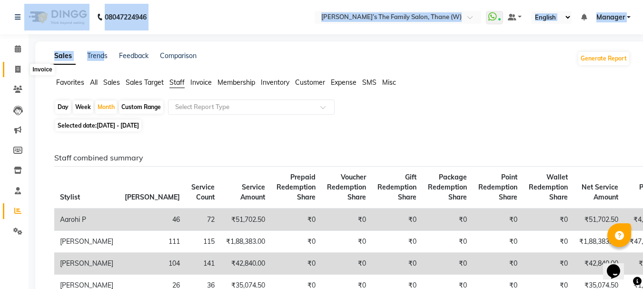
click at [15, 71] on icon at bounding box center [17, 69] width 5 height 7
select select "service"
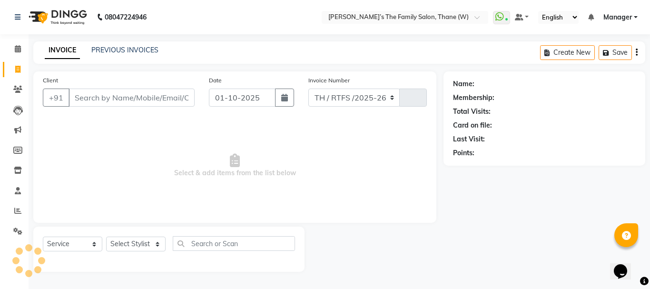
select select "8004"
type input "3672"
click at [15, 169] on icon at bounding box center [18, 170] width 8 height 7
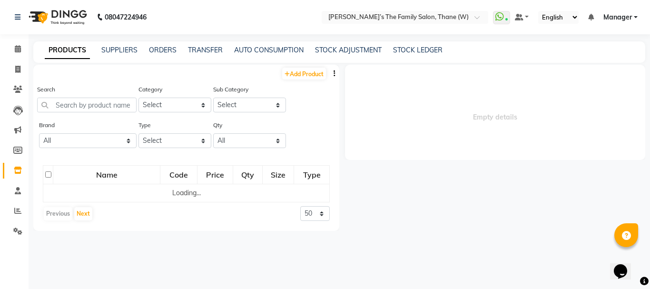
select select
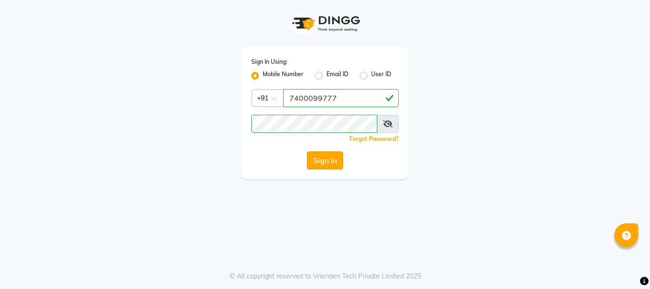
click at [324, 160] on button "Sign In" at bounding box center [325, 160] width 36 height 18
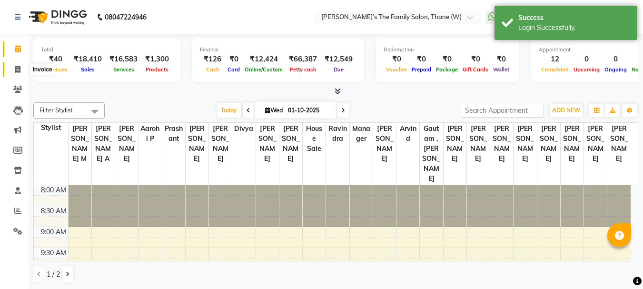
click at [17, 70] on icon at bounding box center [17, 69] width 5 height 7
select select "service"
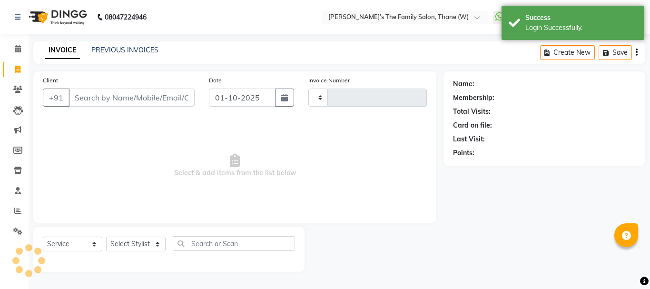
type input "3674"
select select "8004"
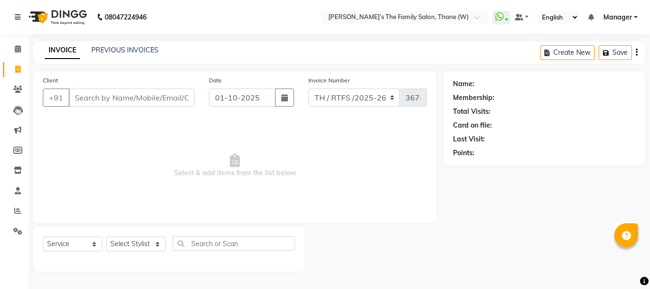
click at [100, 100] on input "Client" at bounding box center [132, 98] width 126 height 18
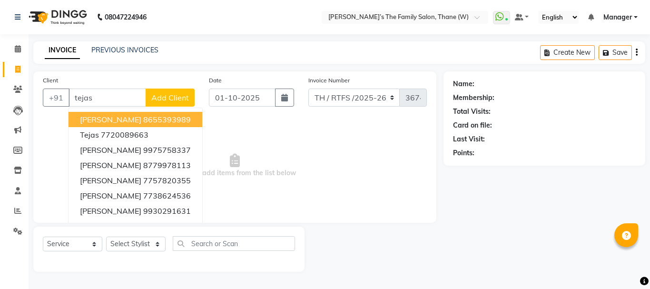
click at [116, 117] on span "[PERSON_NAME]" at bounding box center [110, 120] width 61 height 10
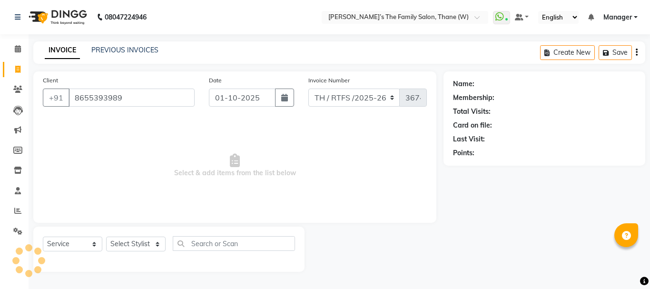
type input "8655393989"
select select "1: Object"
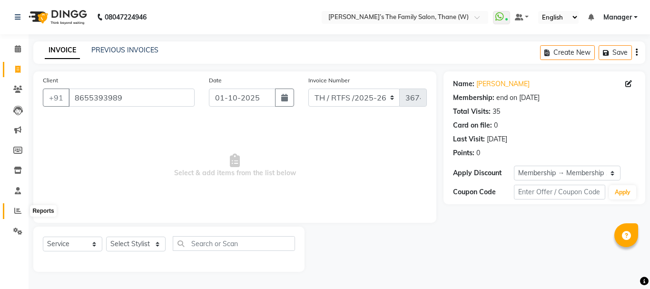
click at [18, 210] on icon at bounding box center [17, 210] width 7 height 7
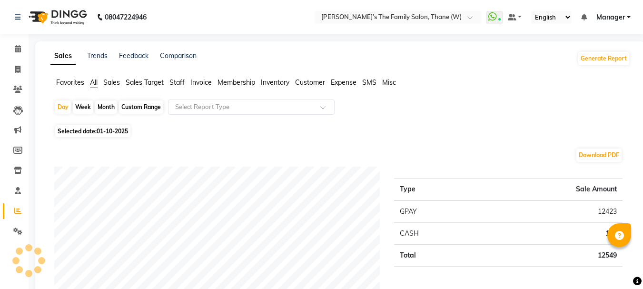
click at [111, 105] on div "Month" at bounding box center [106, 106] width 22 height 13
select select "10"
select select "2025"
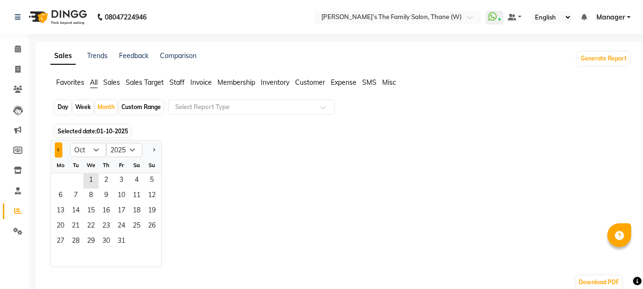
click at [57, 148] on button "Previous month" at bounding box center [59, 149] width 8 height 15
select select "9"
click at [137, 105] on div "Custom Range" at bounding box center [141, 106] width 44 height 13
select select "10"
select select "2025"
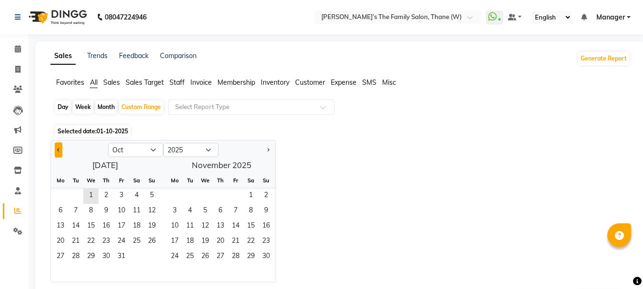
click at [57, 148] on button "Previous month" at bounding box center [59, 149] width 8 height 15
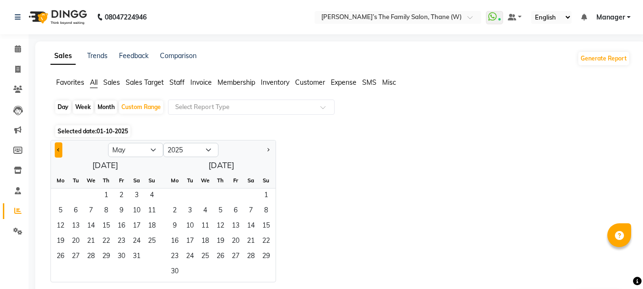
click at [57, 148] on button "Previous month" at bounding box center [59, 149] width 8 height 15
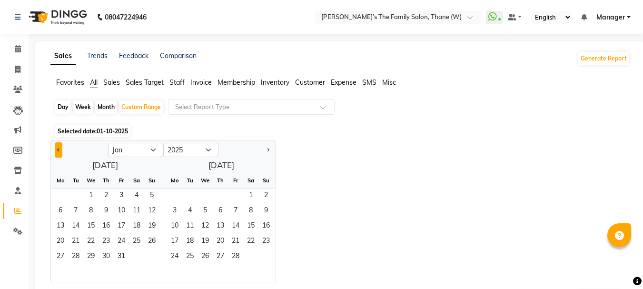
select select "12"
select select "2024"
click at [57, 148] on button "Previous month" at bounding box center [59, 149] width 8 height 15
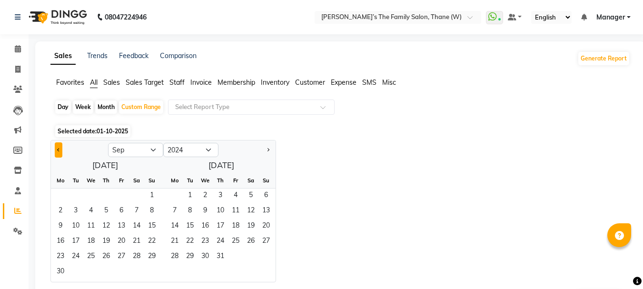
click at [57, 148] on button "Previous month" at bounding box center [59, 149] width 8 height 15
click at [60, 148] on button "Previous month" at bounding box center [59, 149] width 8 height 15
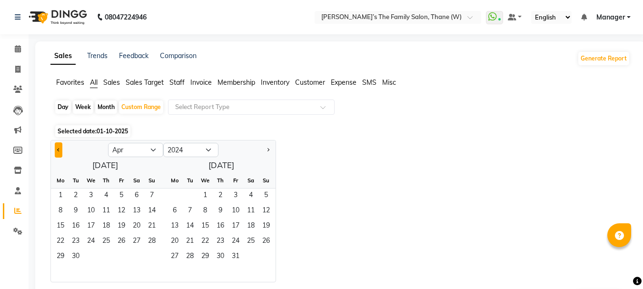
click at [60, 148] on button "Previous month" at bounding box center [59, 149] width 8 height 15
select select "12"
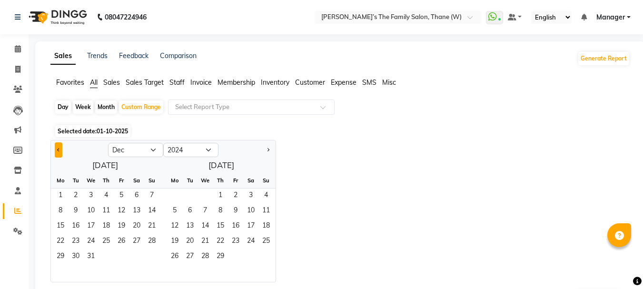
select select "2023"
click at [60, 148] on button "Previous month" at bounding box center [59, 149] width 8 height 15
click at [267, 151] on button "Next month" at bounding box center [268, 149] width 8 height 15
click at [172, 190] on span "1" at bounding box center [174, 196] width 15 height 15
select select "1"
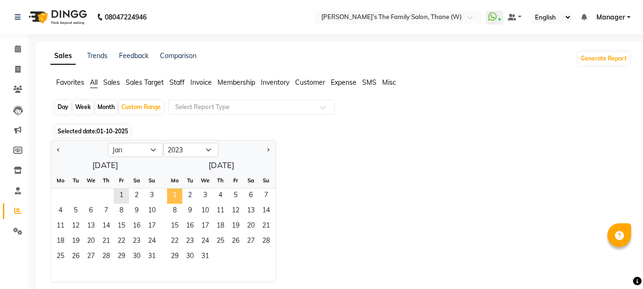
select select "2024"
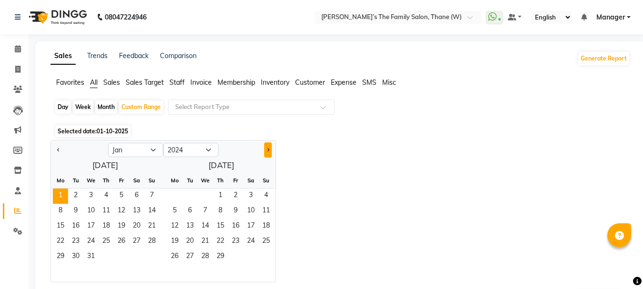
click at [267, 149] on span "Next month" at bounding box center [267, 149] width 3 height 3
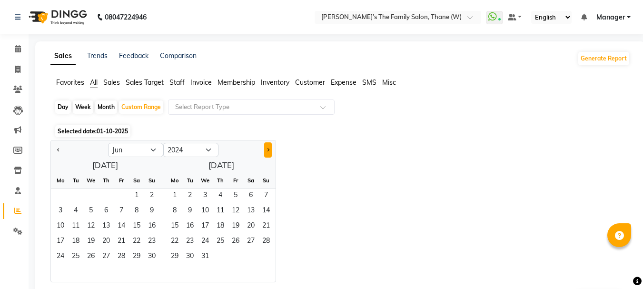
click at [267, 149] on span "Next month" at bounding box center [267, 149] width 3 height 3
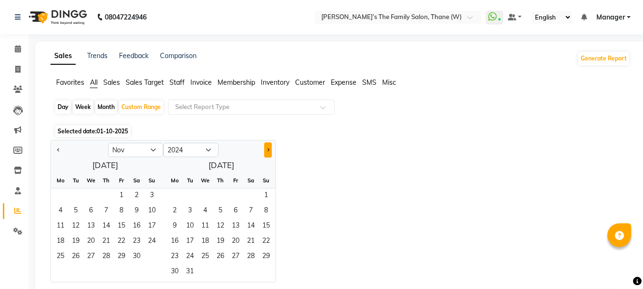
click at [267, 149] on span "Next month" at bounding box center [267, 149] width 3 height 3
select select "12"
click at [74, 270] on span "31" at bounding box center [75, 272] width 15 height 15
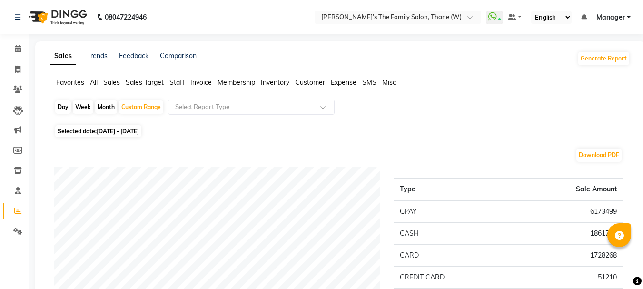
click at [305, 80] on span "Customer" at bounding box center [310, 82] width 30 height 9
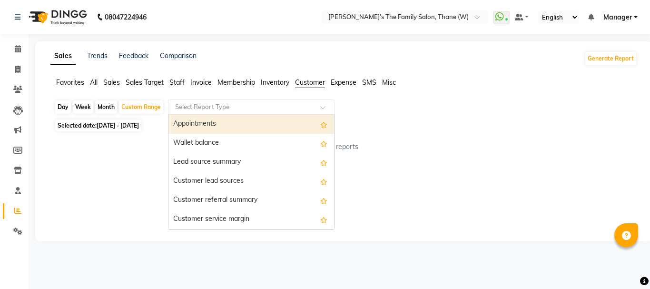
click at [208, 108] on input "text" at bounding box center [241, 107] width 137 height 10
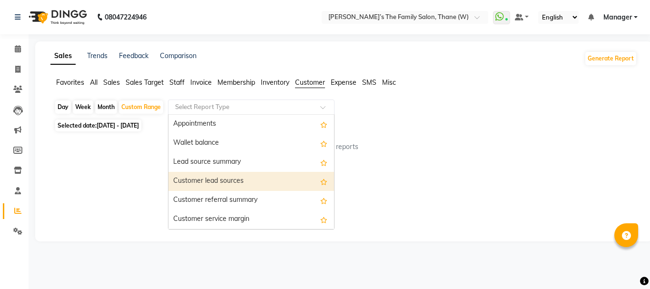
click at [220, 177] on div "Customer lead sources" at bounding box center [252, 181] width 166 height 19
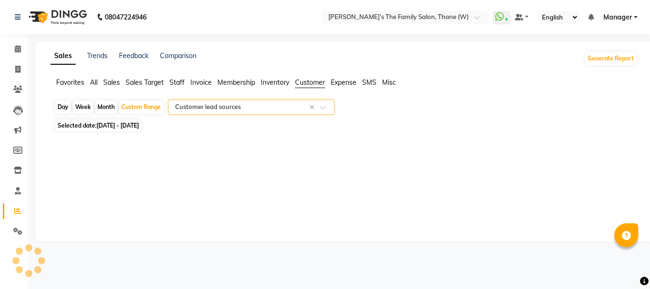
select select "full_report"
select select "csv"
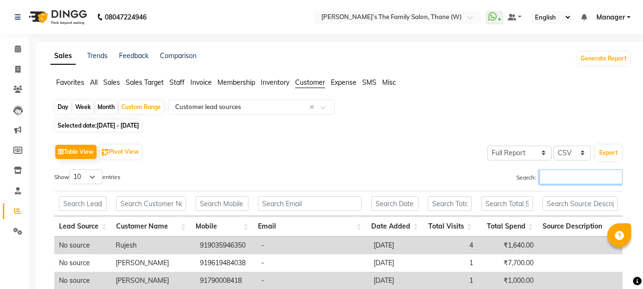
click at [557, 179] on input "Search:" at bounding box center [580, 177] width 83 height 15
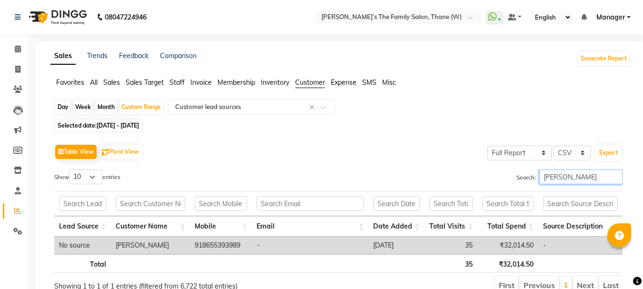
scroll to position [44, 0]
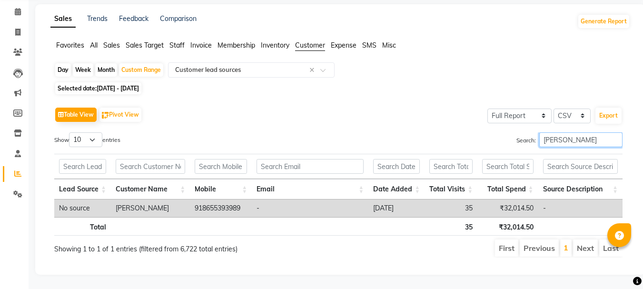
click at [589, 132] on input "[PERSON_NAME]" at bounding box center [580, 139] width 83 height 15
type input "t"
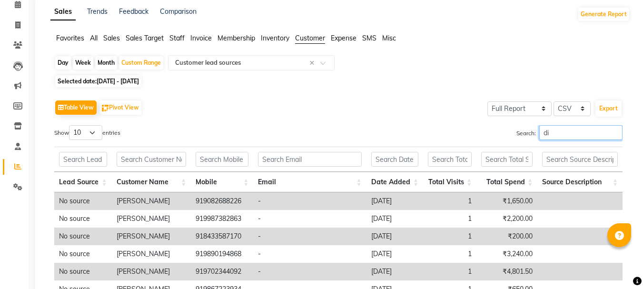
type input "d"
click at [382, 240] on td "[DATE]" at bounding box center [395, 237] width 57 height 18
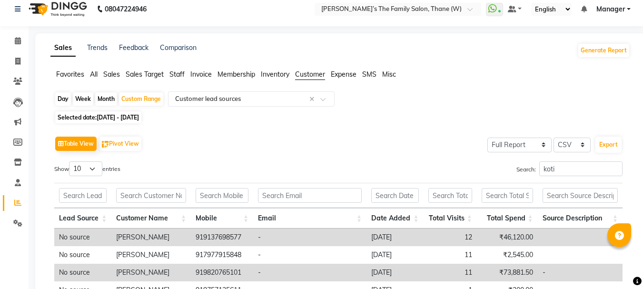
scroll to position [0, 0]
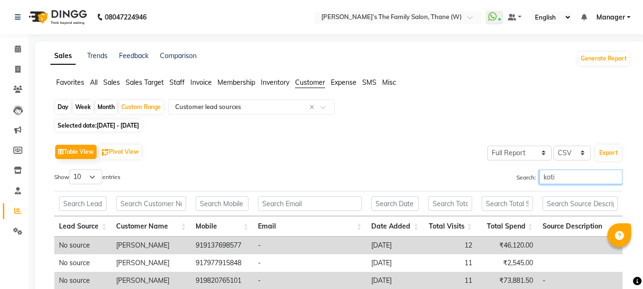
click at [566, 178] on input "koti" at bounding box center [580, 177] width 83 height 15
type input "k"
type input "p"
click at [566, 180] on input "riya" at bounding box center [580, 177] width 83 height 15
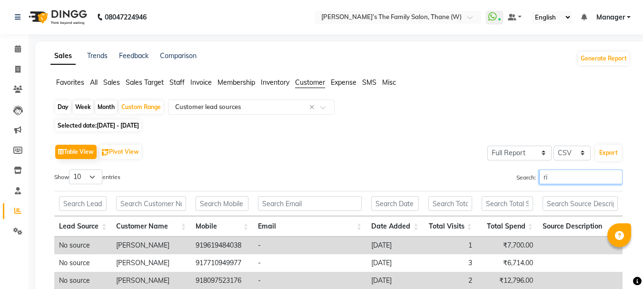
type input "r"
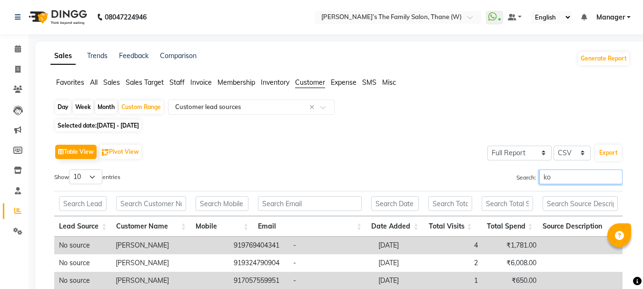
type input "k"
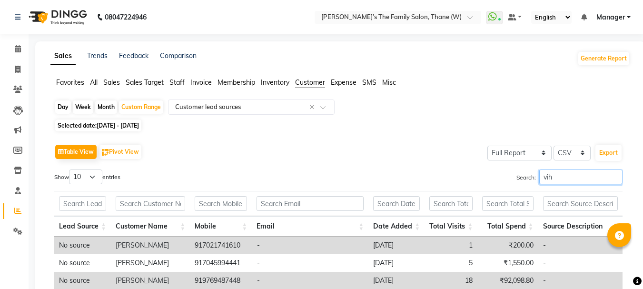
scroll to position [80, 0]
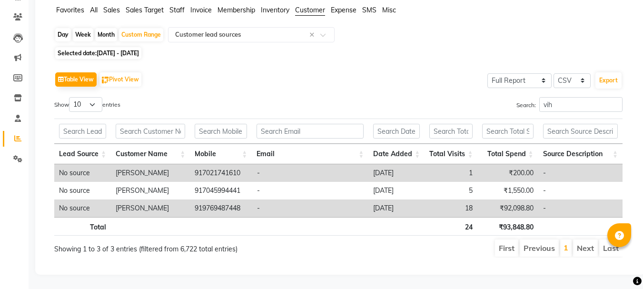
click at [480, 206] on td "₹92,098.80" at bounding box center [508, 209] width 60 height 18
click at [574, 100] on input "vih" at bounding box center [580, 104] width 83 height 15
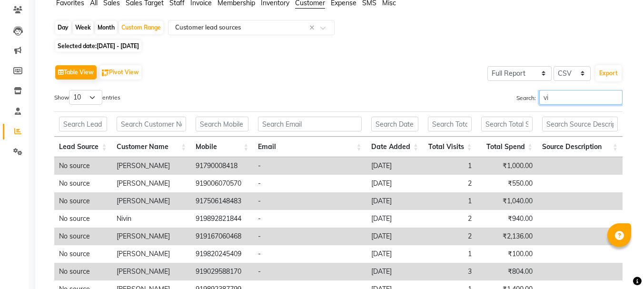
type input "v"
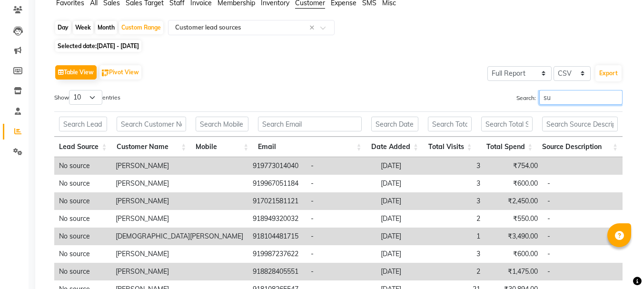
type input "s"
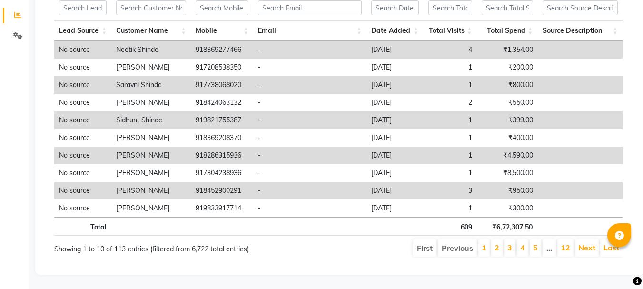
scroll to position [203, 0]
type input "shinde"
click at [585, 243] on link "Next" at bounding box center [587, 248] width 17 height 10
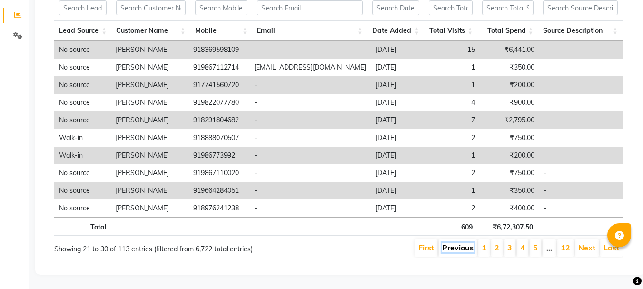
click at [455, 243] on link "Previous" at bounding box center [457, 248] width 31 height 10
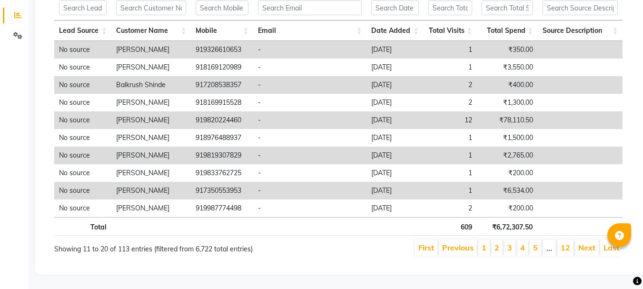
click at [317, 112] on td "-" at bounding box center [309, 120] width 113 height 18
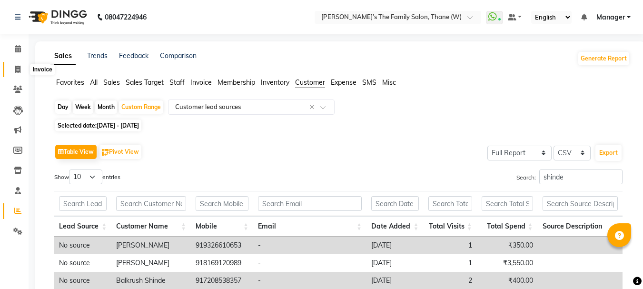
click at [18, 68] on icon at bounding box center [17, 69] width 5 height 7
select select "service"
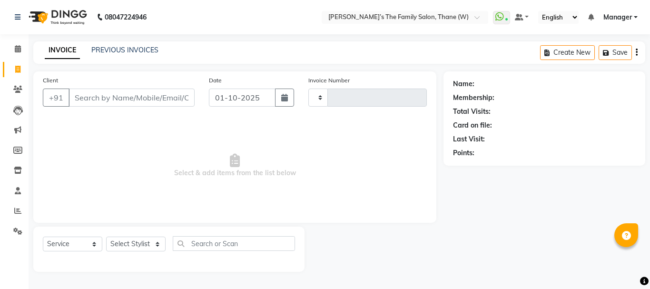
type input "3674"
select select "8004"
click at [102, 92] on input "Client" at bounding box center [132, 98] width 126 height 18
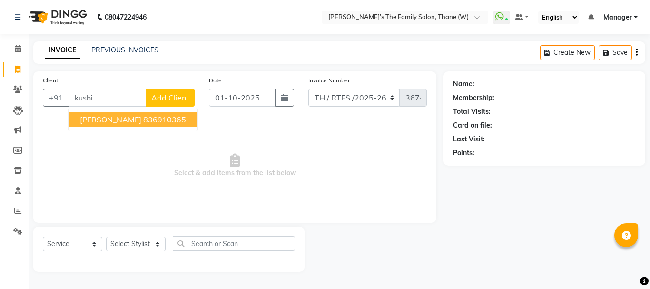
click at [116, 121] on span "[PERSON_NAME]" at bounding box center [110, 120] width 61 height 10
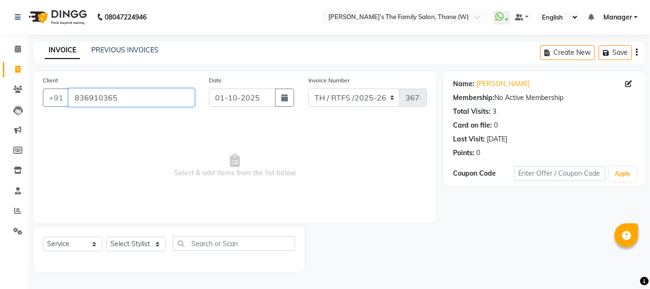
click at [131, 99] on input "836910365" at bounding box center [132, 98] width 126 height 18
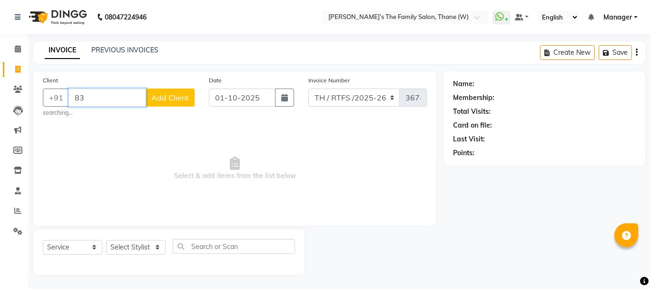
type input "8"
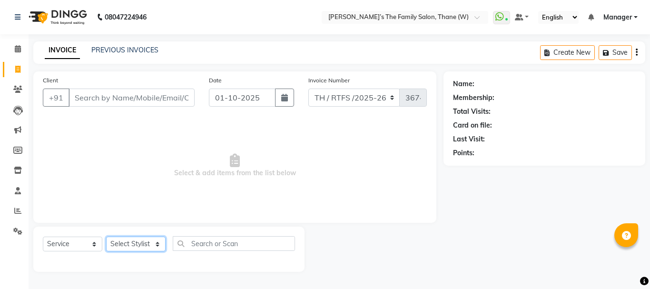
click at [136, 244] on select "Select Stylist Aarohi P [PERSON_NAME] [PERSON_NAME] A [PERSON_NAME] .[PERSON_NA…" at bounding box center [136, 244] width 60 height 15
select select "35584"
click at [106, 237] on select "Select Stylist Aarohi P [PERSON_NAME] [PERSON_NAME] A [PERSON_NAME] .[PERSON_NA…" at bounding box center [136, 244] width 60 height 15
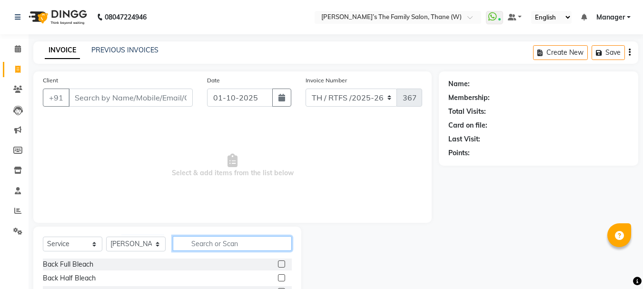
click at [233, 242] on input "text" at bounding box center [232, 243] width 119 height 15
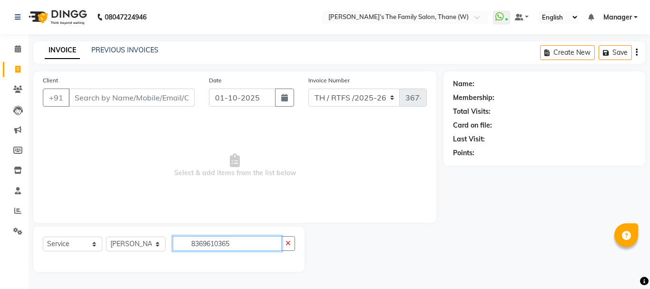
click at [233, 242] on input "8369610365" at bounding box center [227, 243] width 109 height 15
type input "8"
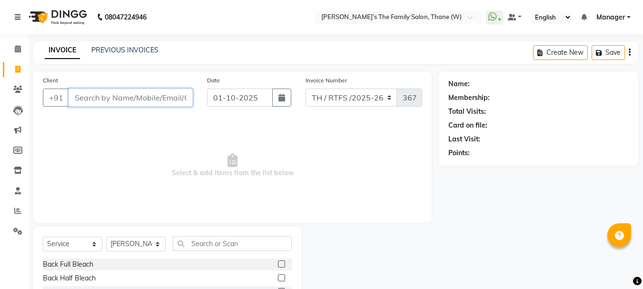
click at [151, 102] on input "Client" at bounding box center [131, 98] width 124 height 18
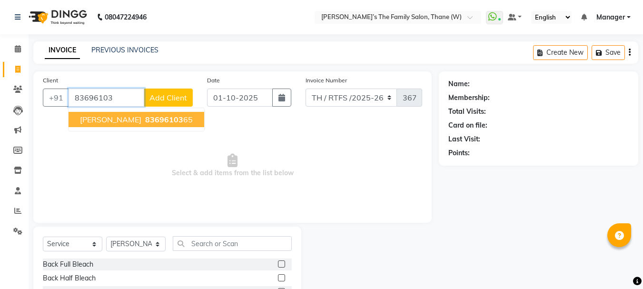
click at [157, 117] on span "83696103" at bounding box center [164, 120] width 38 height 10
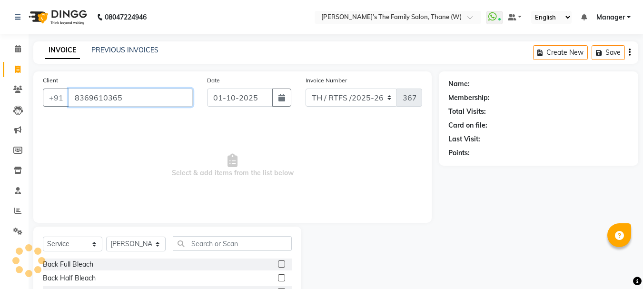
type input "8369610365"
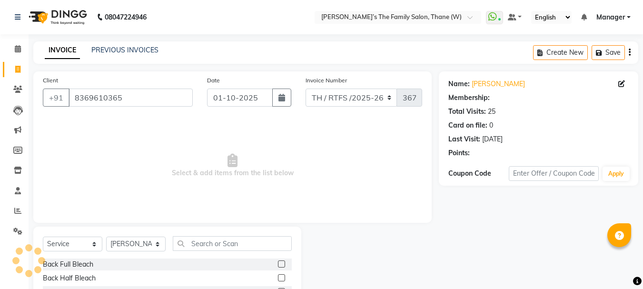
select select "1: Object"
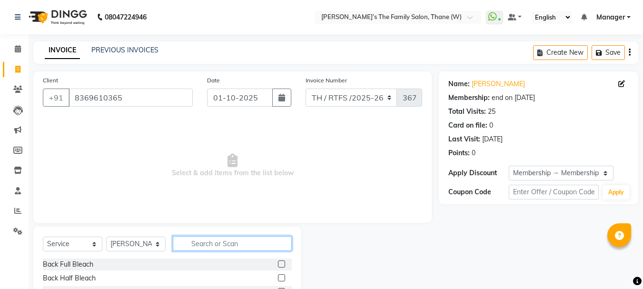
click at [200, 246] on input "text" at bounding box center [232, 243] width 119 height 15
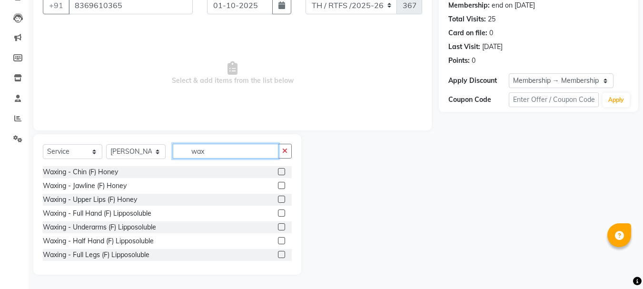
type input "wax"
click at [278, 171] on label at bounding box center [281, 171] width 7 height 7
click at [278, 171] on input "checkbox" at bounding box center [281, 172] width 6 height 6
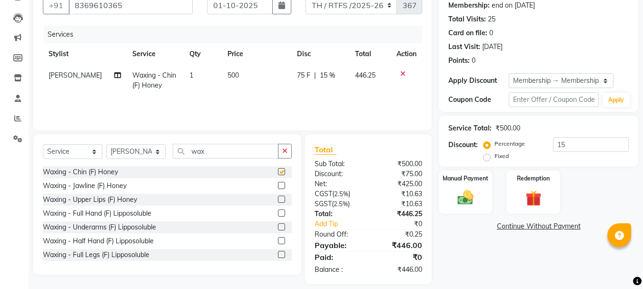
checkbox input "false"
click at [278, 196] on label at bounding box center [281, 199] width 7 height 7
click at [278, 197] on input "checkbox" at bounding box center [281, 200] width 6 height 6
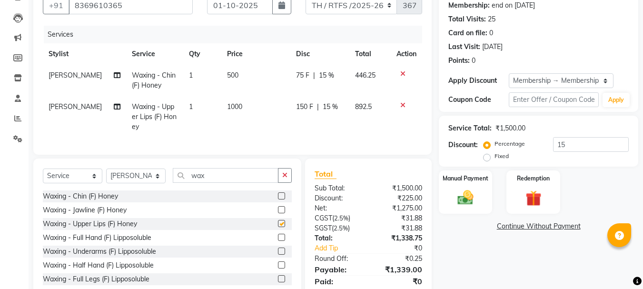
checkbox input "false"
click at [237, 80] on td "500" at bounding box center [255, 80] width 69 height 31
select select "35584"
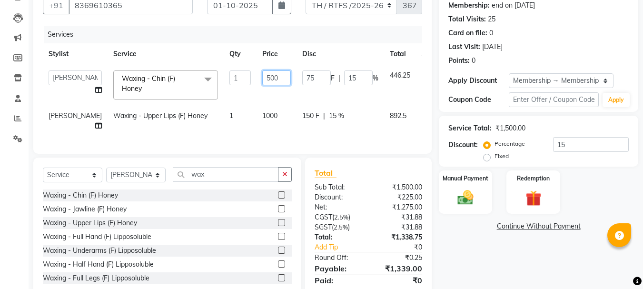
click at [262, 79] on input "500" at bounding box center [276, 77] width 29 height 15
type input "5"
type input "150"
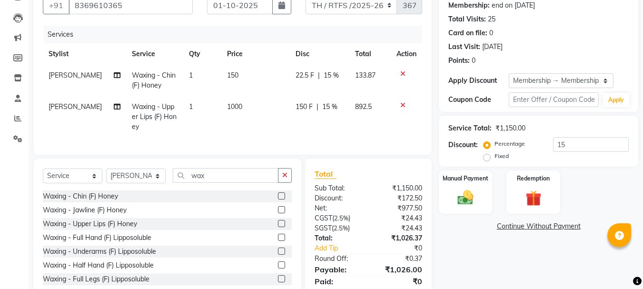
click at [250, 122] on td "1000" at bounding box center [255, 116] width 69 height 41
select select "35584"
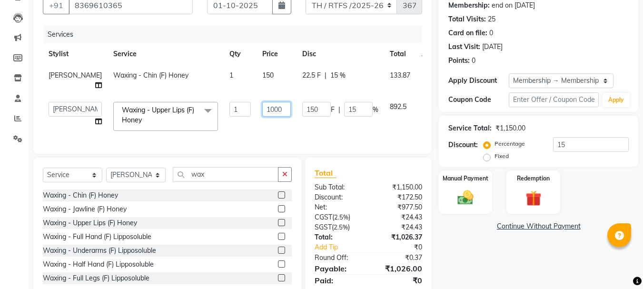
click at [262, 109] on input "1000" at bounding box center [276, 109] width 29 height 15
type input "150"
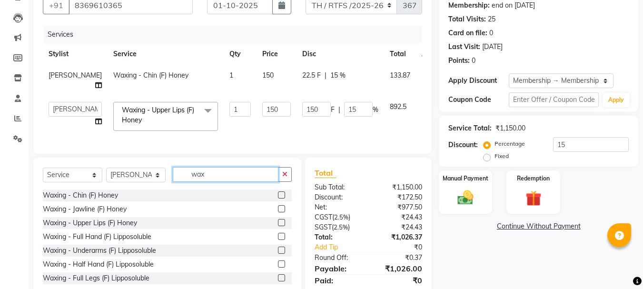
click at [235, 182] on input "wax" at bounding box center [226, 174] width 106 height 15
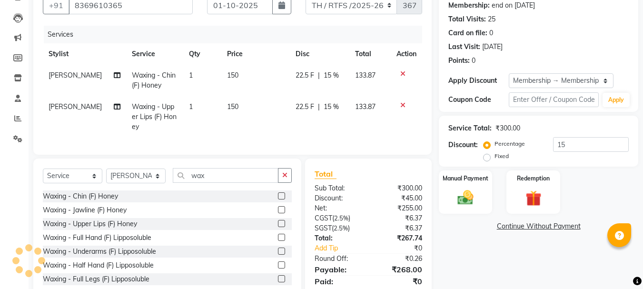
click at [278, 255] on label at bounding box center [281, 251] width 7 height 7
click at [278, 255] on input "checkbox" at bounding box center [281, 252] width 6 height 6
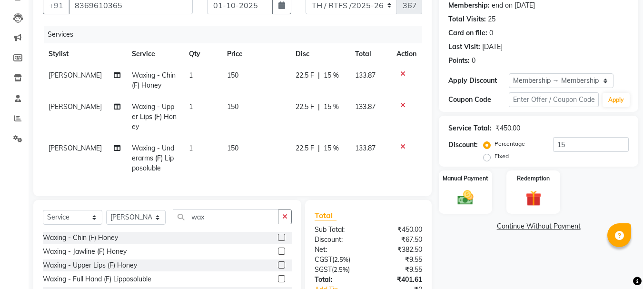
checkbox input "false"
click at [228, 224] on input "wax" at bounding box center [226, 217] width 106 height 15
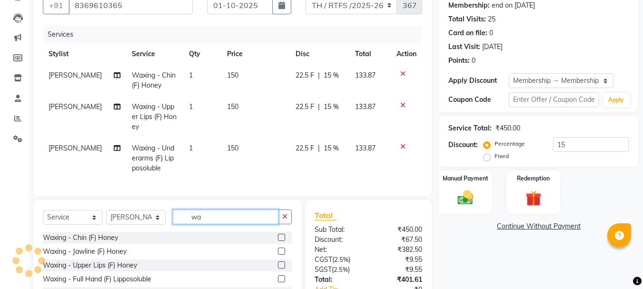
type input "w"
type input "th"
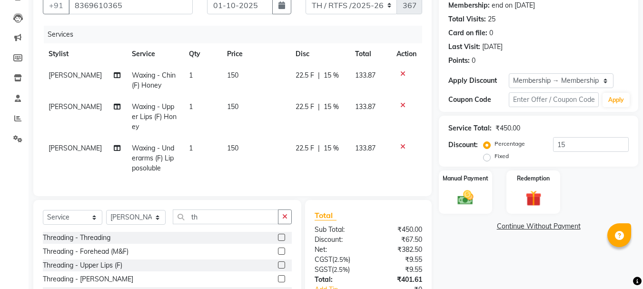
click at [278, 241] on label at bounding box center [281, 237] width 7 height 7
click at [278, 241] on input "checkbox" at bounding box center [281, 238] width 6 height 6
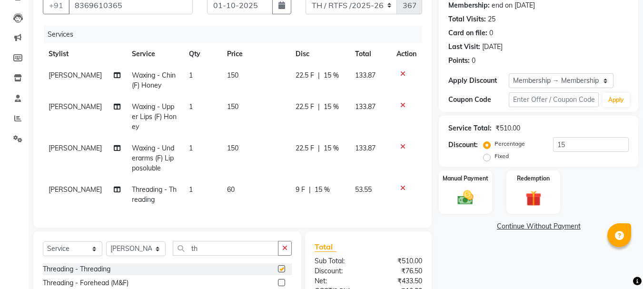
checkbox input "false"
click at [238, 256] on input "th" at bounding box center [226, 248] width 106 height 15
click at [130, 256] on select "Select Stylist Aarohi P [PERSON_NAME] [PERSON_NAME] A [PERSON_NAME] .[PERSON_NA…" at bounding box center [136, 248] width 60 height 15
select select "35597"
click at [106, 249] on select "Select Stylist Aarohi P [PERSON_NAME] [PERSON_NAME] A [PERSON_NAME] .[PERSON_NA…" at bounding box center [136, 248] width 60 height 15
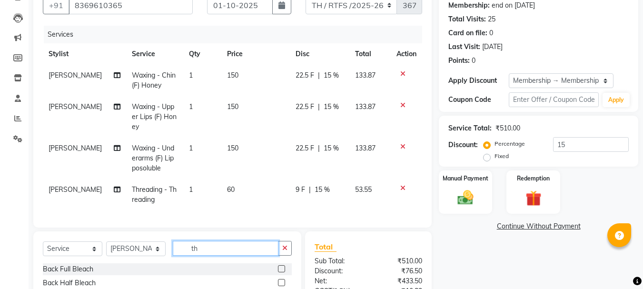
click at [216, 254] on input "th" at bounding box center [226, 248] width 106 height 15
type input "t"
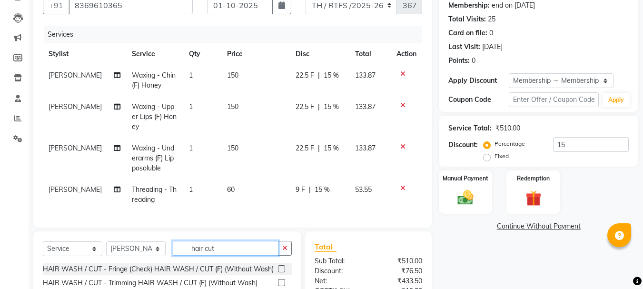
scroll to position [206, 0]
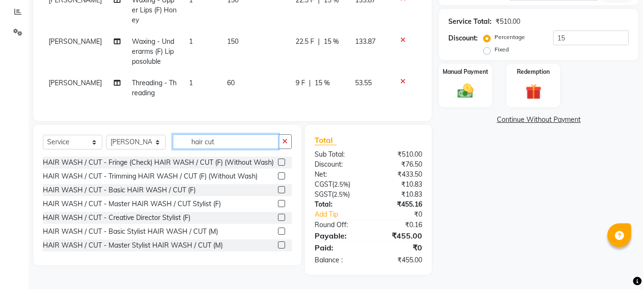
type input "hair cut"
click at [278, 180] on label at bounding box center [281, 175] width 7 height 7
click at [278, 180] on input "checkbox" at bounding box center [281, 176] width 6 height 6
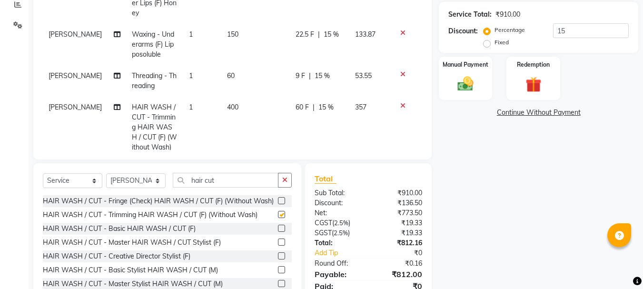
checkbox input "false"
drag, startPoint x: 224, startPoint y: 111, endPoint x: 233, endPoint y: 105, distance: 11.2
click at [233, 105] on td "400" at bounding box center [255, 127] width 69 height 61
select select "35597"
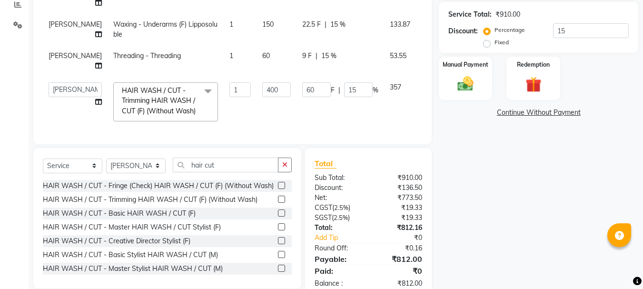
click at [257, 105] on td "400" at bounding box center [277, 102] width 40 height 50
click at [262, 90] on input "400" at bounding box center [276, 89] width 29 height 15
type input "4"
type input "350"
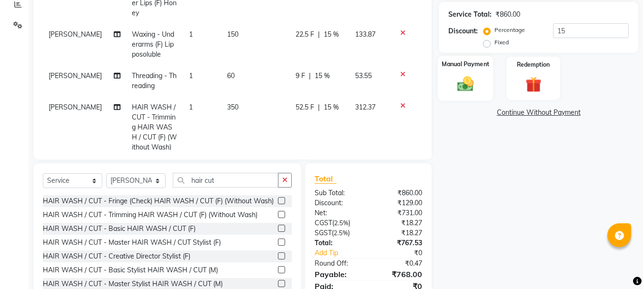
click at [458, 84] on img at bounding box center [465, 83] width 27 height 19
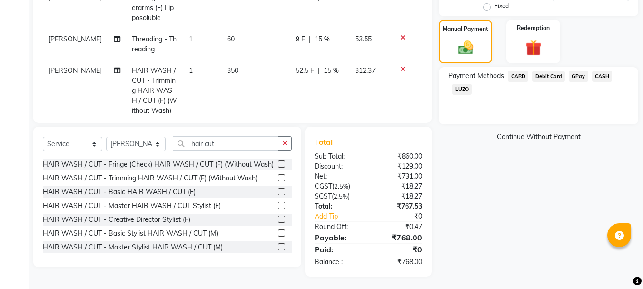
scroll to position [245, 0]
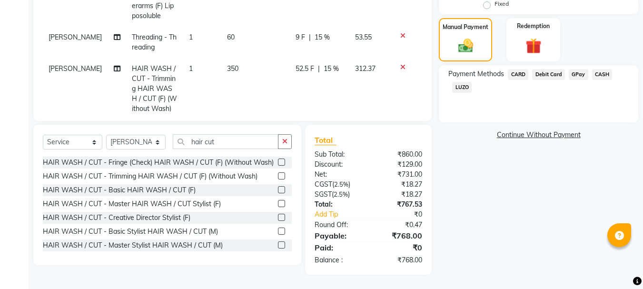
click at [599, 74] on span "CASH" at bounding box center [602, 74] width 20 height 11
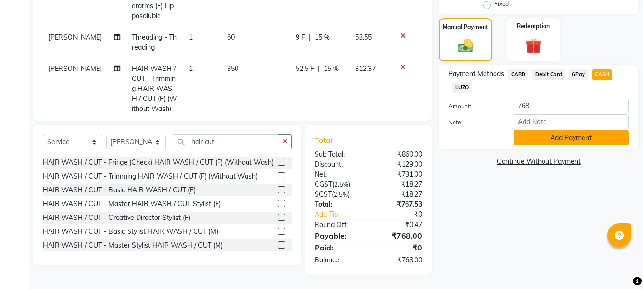
click at [559, 139] on button "Add Payment" at bounding box center [571, 137] width 115 height 15
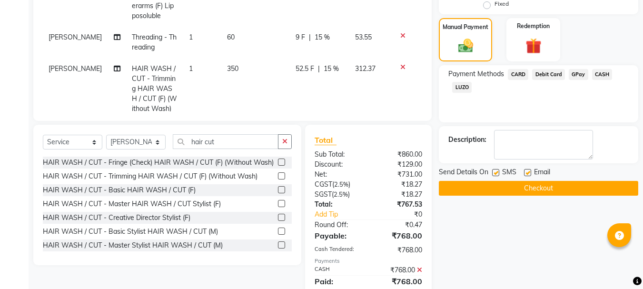
click at [544, 186] on button "Checkout" at bounding box center [539, 188] width 200 height 15
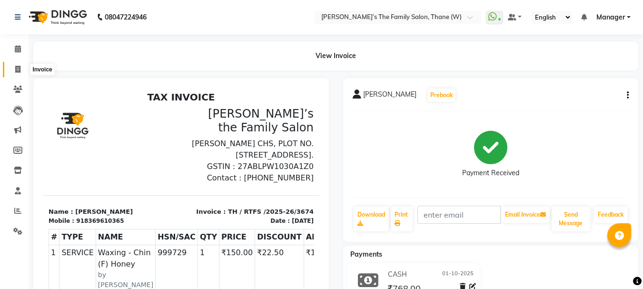
click at [19, 69] on icon at bounding box center [17, 69] width 5 height 7
select select "service"
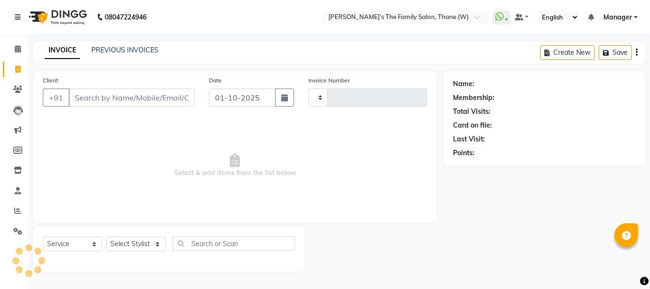
type input "3675"
select select "8004"
click at [104, 100] on input "Client" at bounding box center [132, 98] width 126 height 18
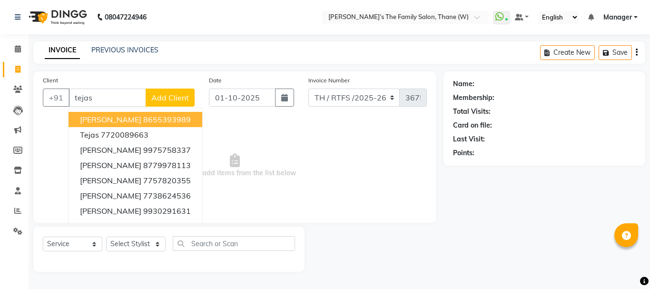
click at [161, 122] on ngb-highlight "8655393989" at bounding box center [167, 120] width 48 height 10
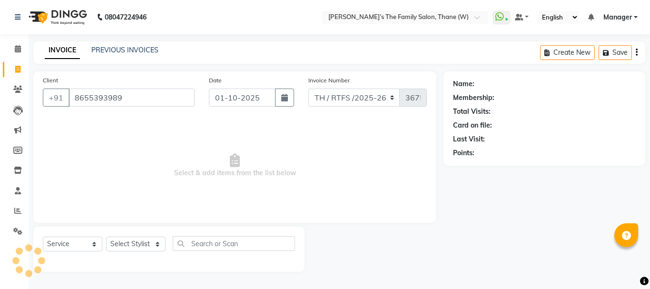
type input "8655393989"
select select "1: Object"
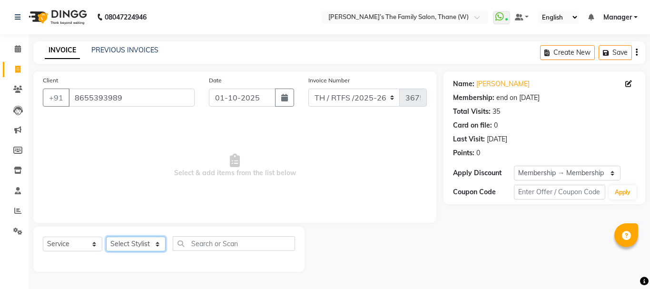
click at [141, 242] on select "Select Stylist Aarohi P [PERSON_NAME] [PERSON_NAME] A [PERSON_NAME] .[PERSON_NA…" at bounding box center [136, 244] width 60 height 15
select select "35580"
click at [106, 237] on select "Select Stylist Aarohi P [PERSON_NAME] [PERSON_NAME] A [PERSON_NAME] .[PERSON_NA…" at bounding box center [136, 244] width 60 height 15
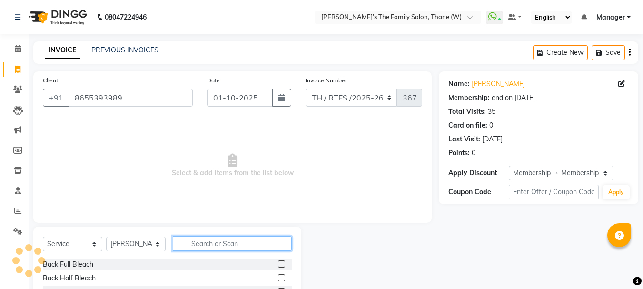
click at [221, 243] on input "text" at bounding box center [232, 243] width 119 height 15
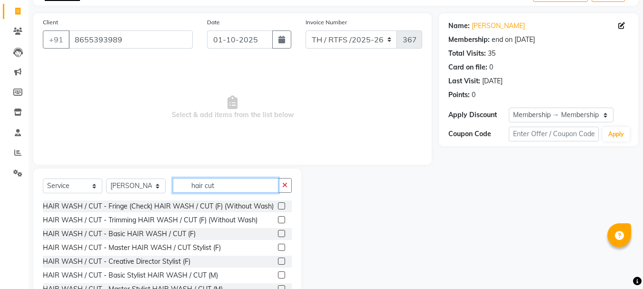
scroll to position [92, 0]
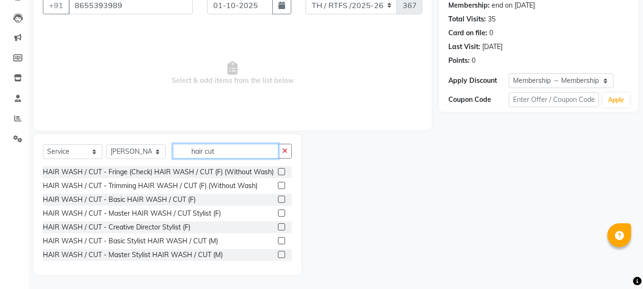
type input "hair cut"
click at [278, 244] on label at bounding box center [281, 240] width 7 height 7
click at [278, 244] on input "checkbox" at bounding box center [281, 241] width 6 height 6
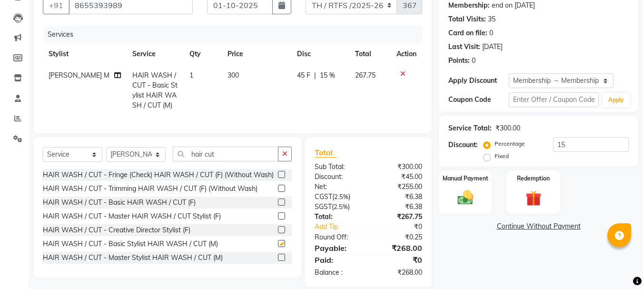
checkbox input "false"
click at [240, 158] on input "hair cut" at bounding box center [226, 154] width 106 height 15
type input "h"
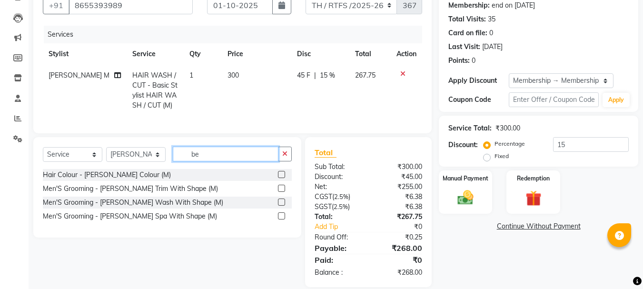
type input "be"
click at [282, 192] on label at bounding box center [281, 188] width 7 height 7
click at [282, 192] on input "checkbox" at bounding box center [281, 189] width 6 height 6
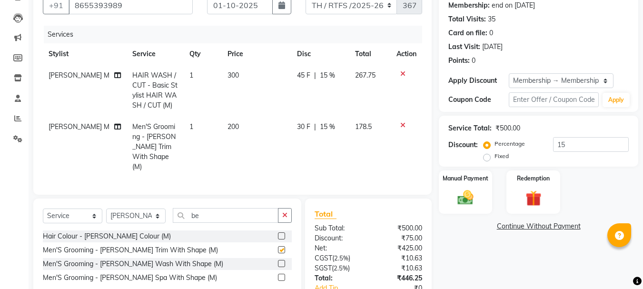
checkbox input "false"
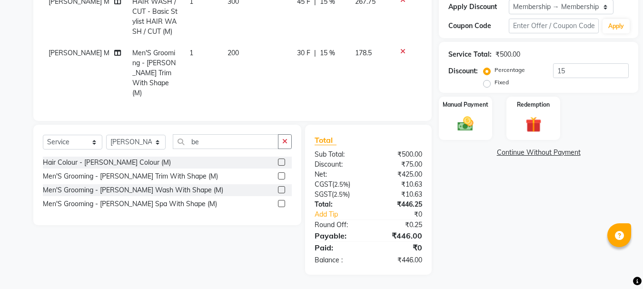
scroll to position [129, 0]
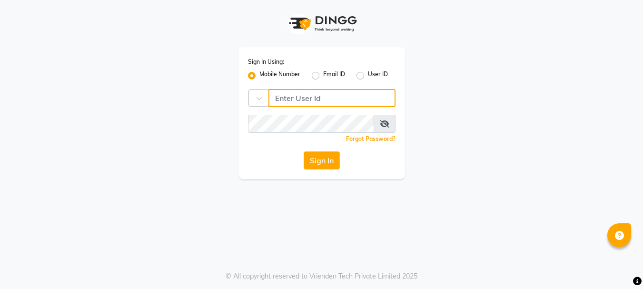
type input "7400099777"
